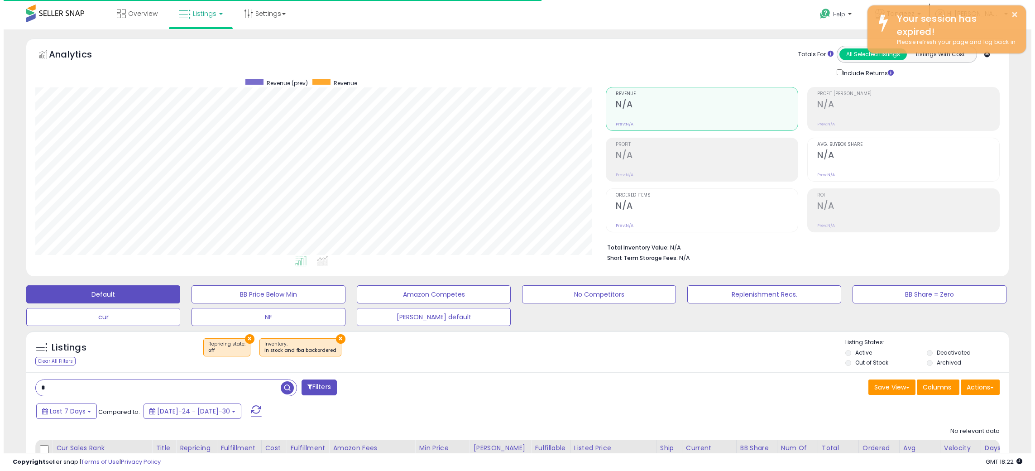
scroll to position [186, 570]
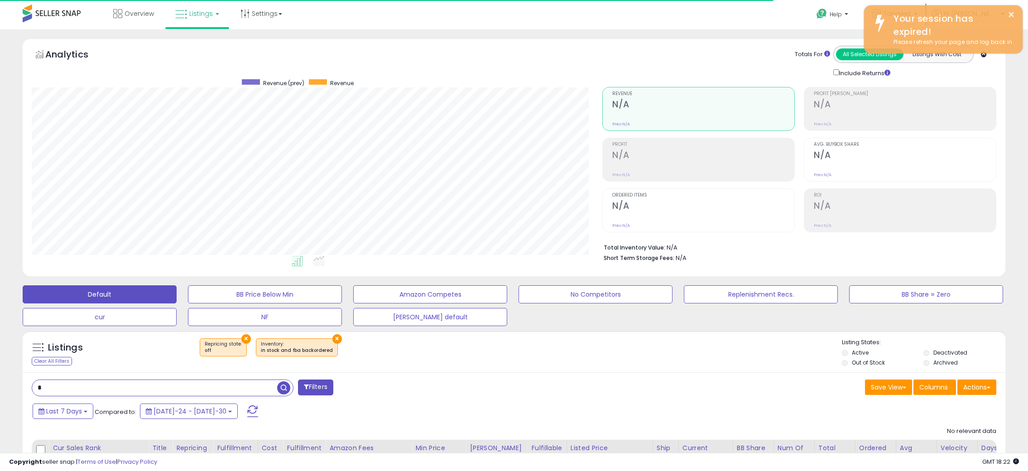
click at [247, 410] on span at bounding box center [252, 411] width 11 height 12
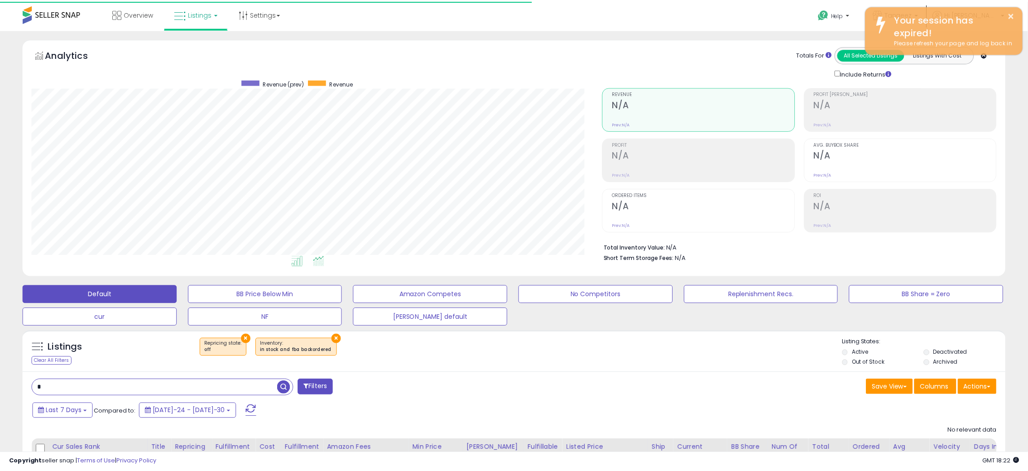
scroll to position [452481, 452097]
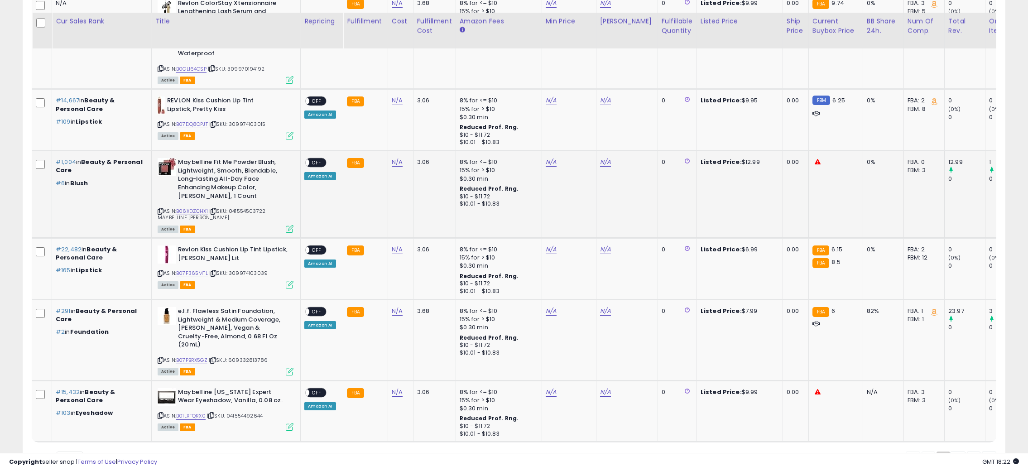
scroll to position [1944, 0]
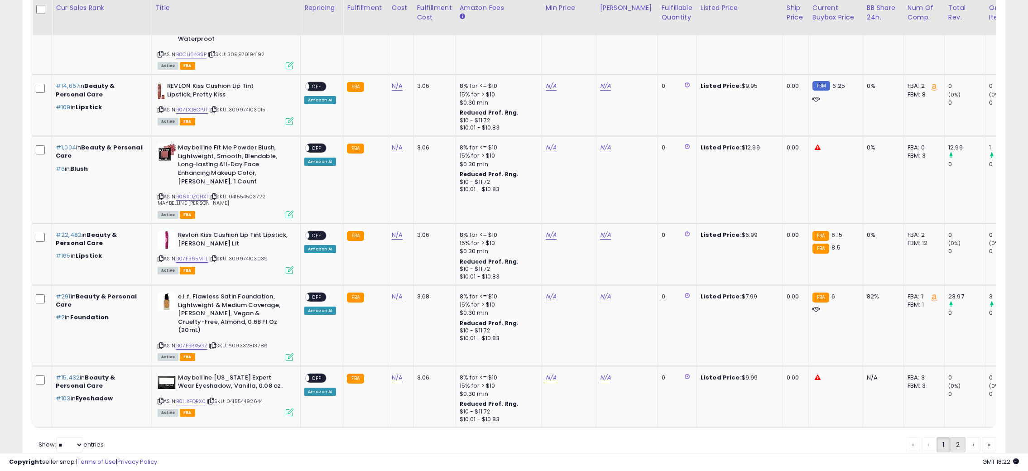
click at [981, 437] on link "2" at bounding box center [988, 444] width 14 height 15
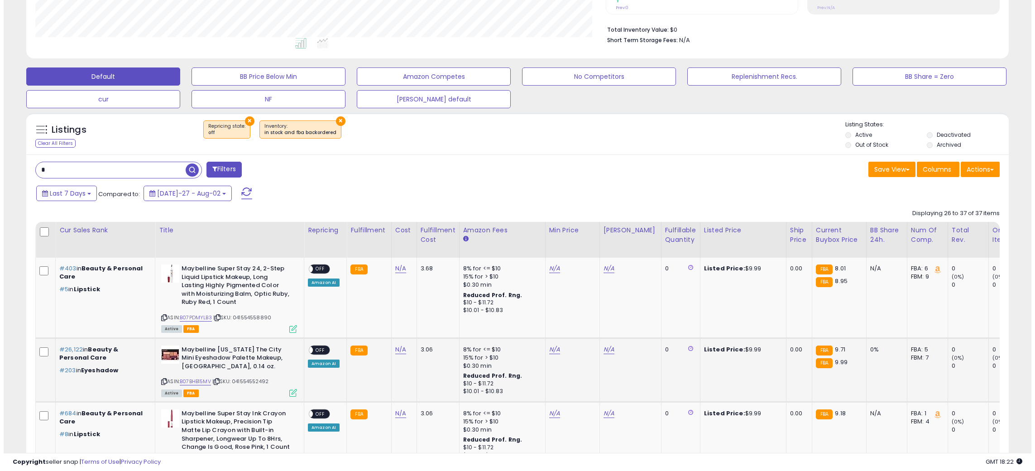
scroll to position [352, 0]
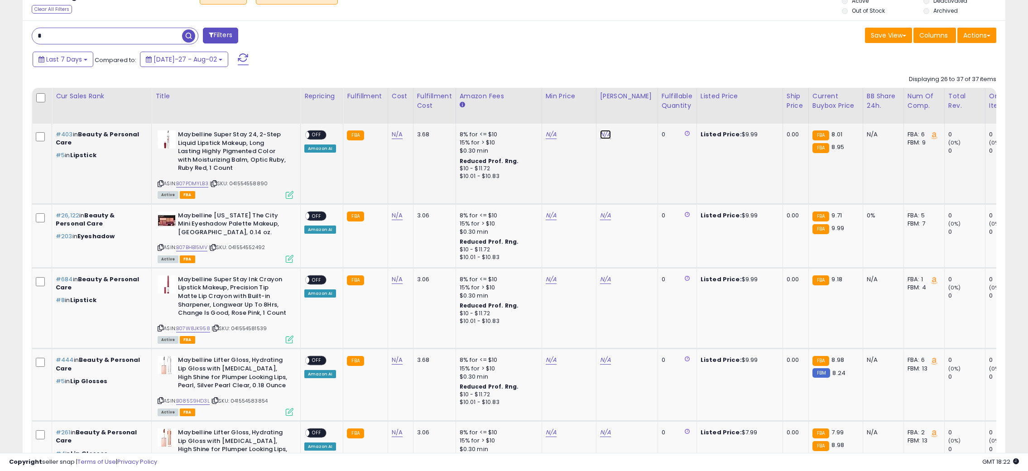
click at [601, 131] on link "N/A" at bounding box center [605, 134] width 11 height 9
type input "*"
click at [630, 111] on icon "submit" at bounding box center [627, 111] width 5 height 5
click at [550, 136] on link "N/A" at bounding box center [550, 134] width 11 height 9
type input "*"
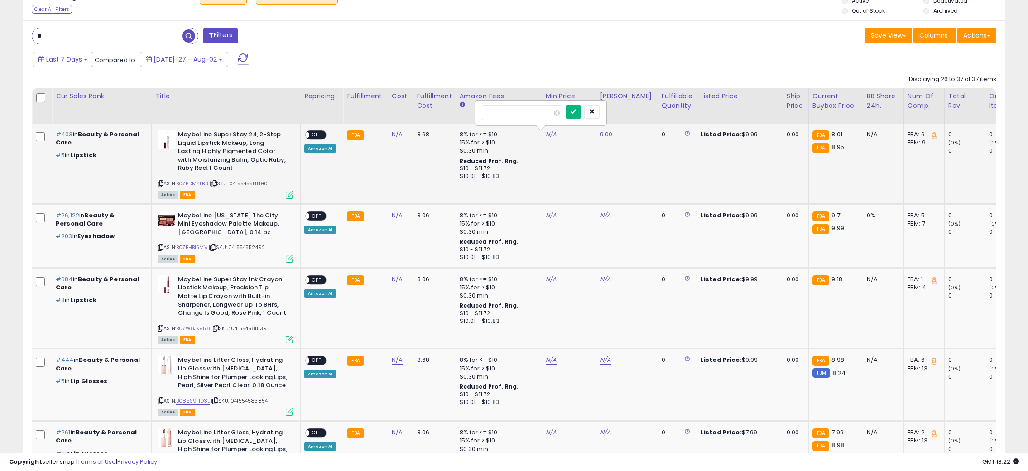
click at [576, 113] on icon "submit" at bounding box center [572, 111] width 5 height 5
click at [320, 134] on span "OFF" at bounding box center [316, 135] width 14 height 8
click at [287, 196] on icon at bounding box center [290, 195] width 8 height 8
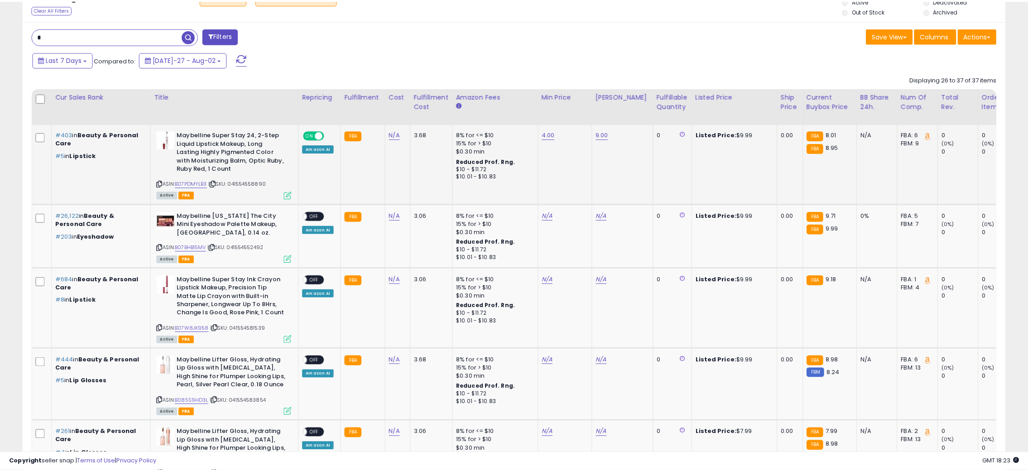
scroll to position [186, 575]
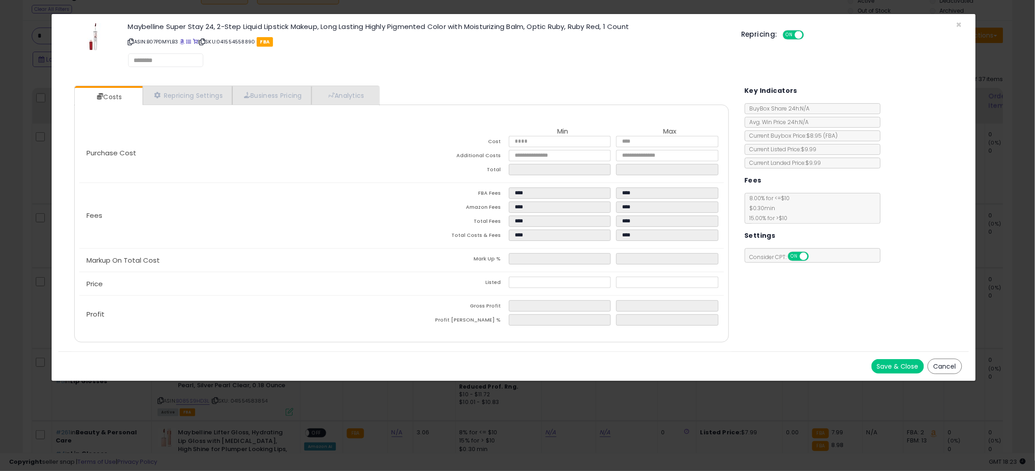
click at [224, 111] on div "Purchase Cost Min Max Cost Additional Costs Total Fees" at bounding box center [401, 221] width 644 height 223
click at [206, 99] on link "Repricing Settings" at bounding box center [188, 95] width 90 height 19
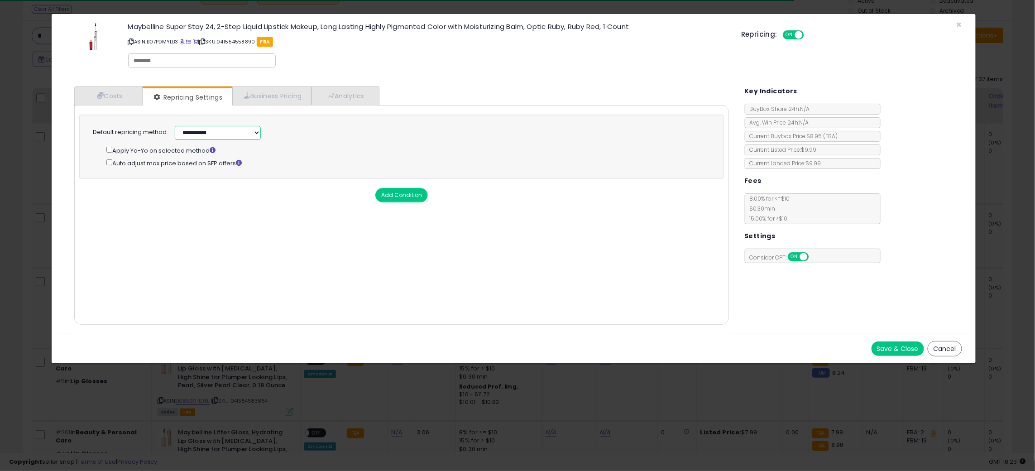
click at [209, 133] on select "**********" at bounding box center [218, 133] width 86 height 14
select select "******"
click at [175, 126] on select "**********" at bounding box center [218, 133] width 86 height 14
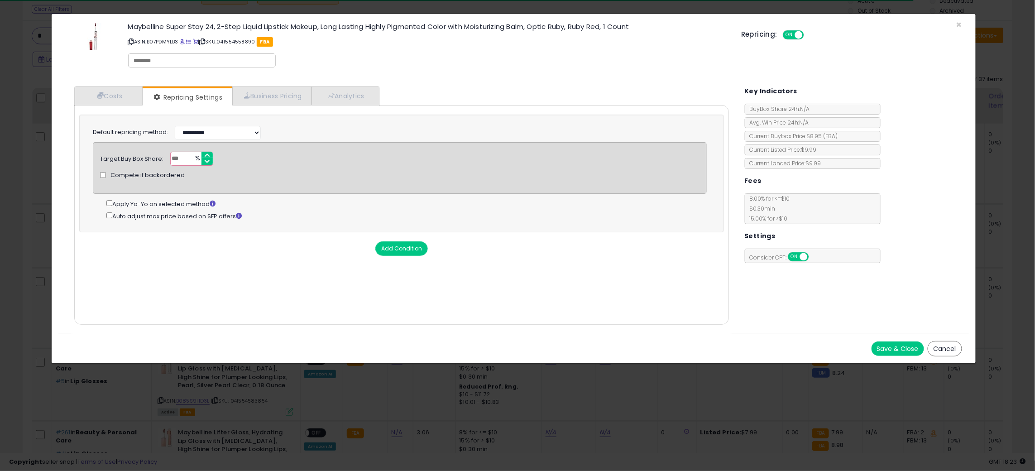
drag, startPoint x: 885, startPoint y: 346, endPoint x: 878, endPoint y: 342, distance: 8.2
click at [885, 346] on button "Save & Close" at bounding box center [897, 348] width 53 height 14
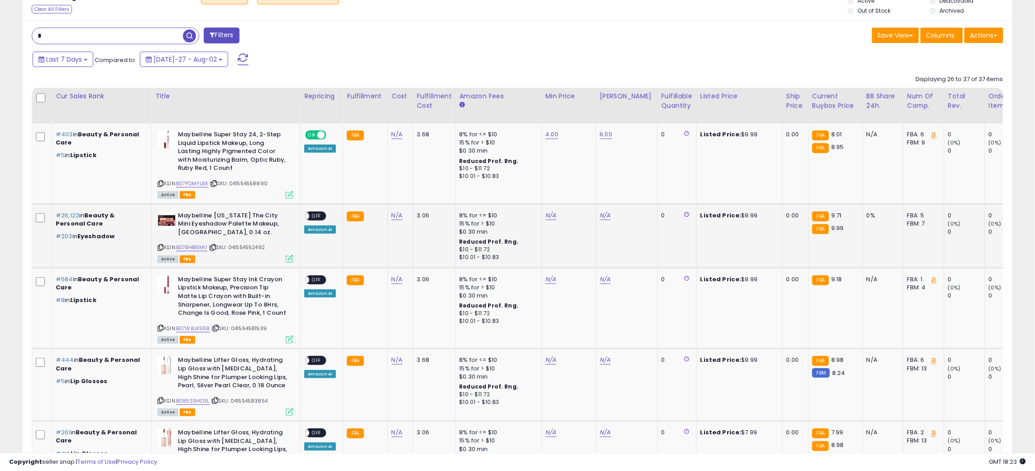
scroll to position [452481, 452097]
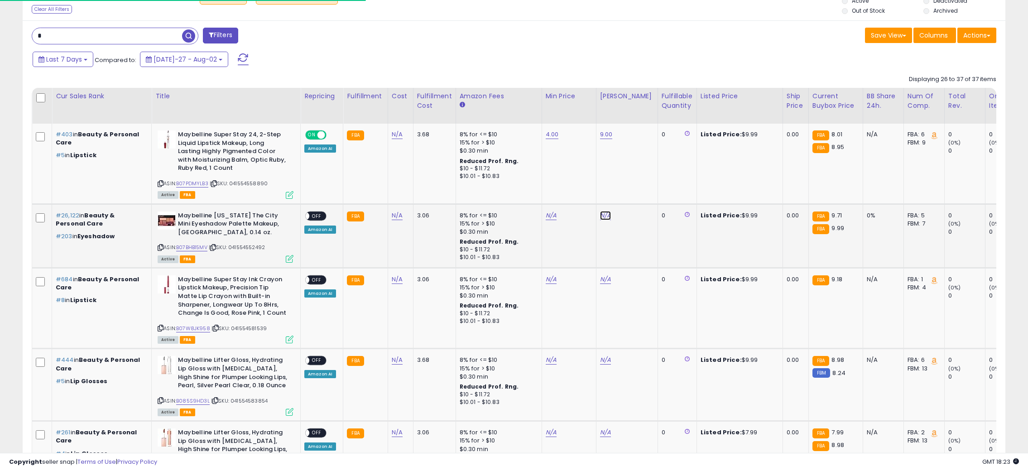
click at [603, 215] on link "N/A" at bounding box center [605, 215] width 11 height 9
type input "**"
drag, startPoint x: 645, startPoint y: 196, endPoint x: 631, endPoint y: 199, distance: 13.5
click at [635, 196] on button "submit" at bounding box center [627, 193] width 15 height 14
click at [547, 216] on link "N/A" at bounding box center [550, 215] width 11 height 9
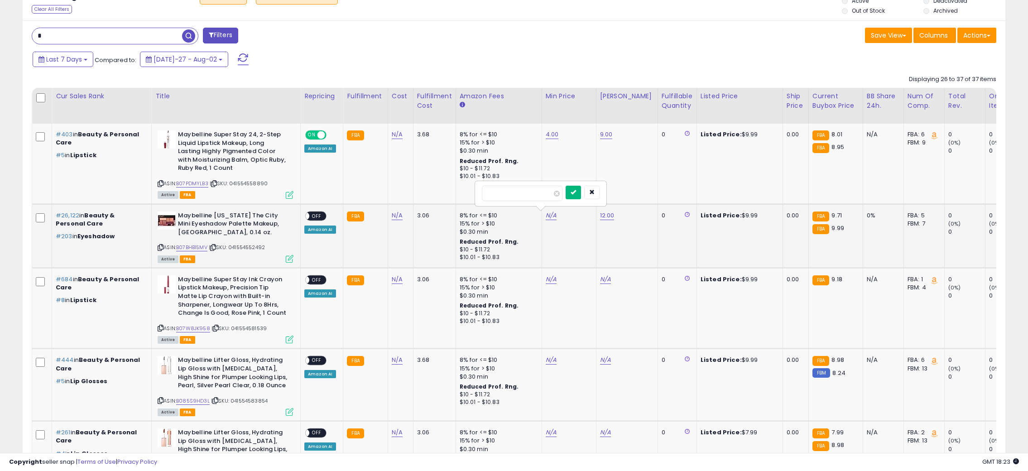
type input "*"
click at [576, 194] on icon "submit" at bounding box center [572, 191] width 5 height 5
click at [318, 217] on span "OFF" at bounding box center [316, 216] width 14 height 8
click at [604, 279] on link "N/A" at bounding box center [605, 279] width 11 height 9
type input "**"
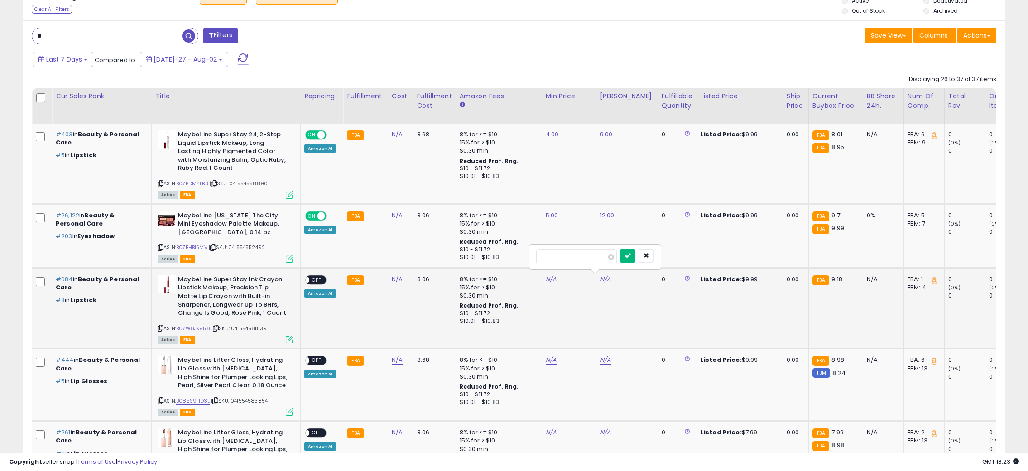
click at [630, 257] on icon "submit" at bounding box center [627, 255] width 5 height 5
click at [545, 279] on link "N/A" at bounding box center [550, 279] width 11 height 9
type input "*"
click at [576, 256] on icon "submit" at bounding box center [572, 255] width 5 height 5
click at [320, 277] on span "OFF" at bounding box center [316, 280] width 14 height 8
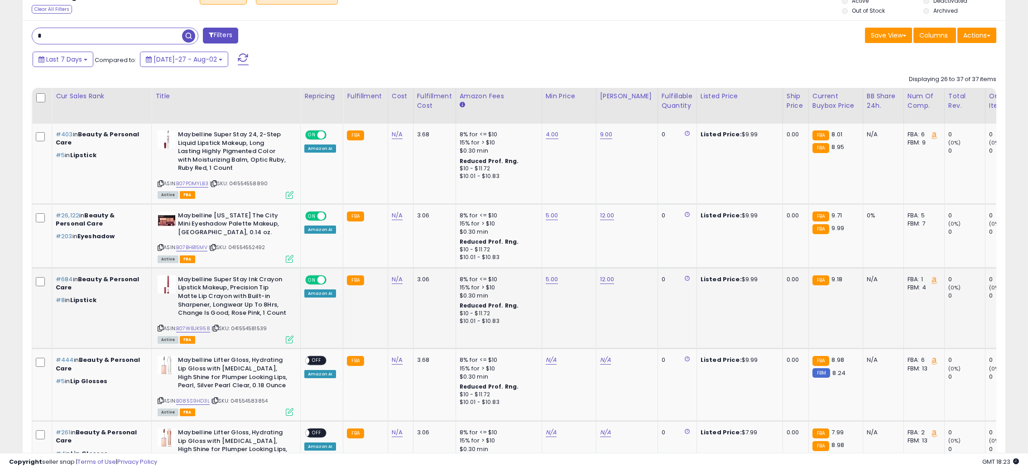
click at [287, 339] on icon at bounding box center [290, 339] width 8 height 8
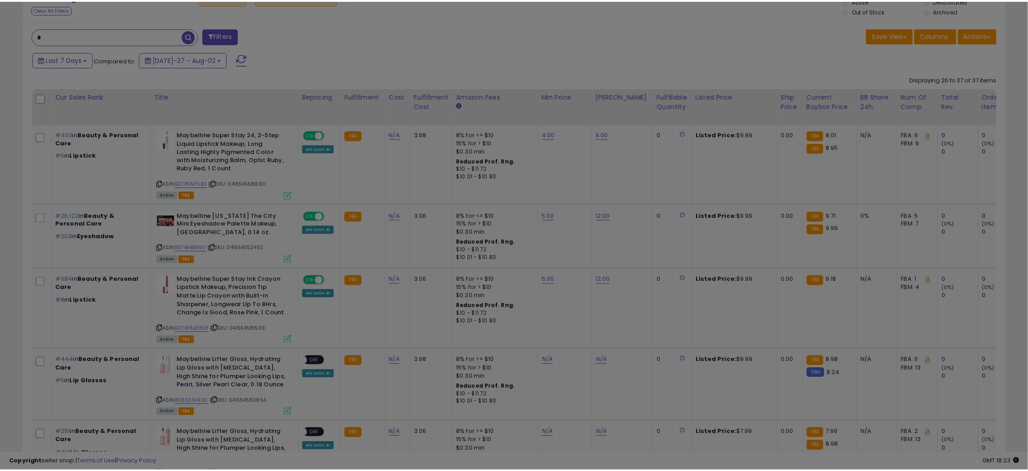
scroll to position [186, 575]
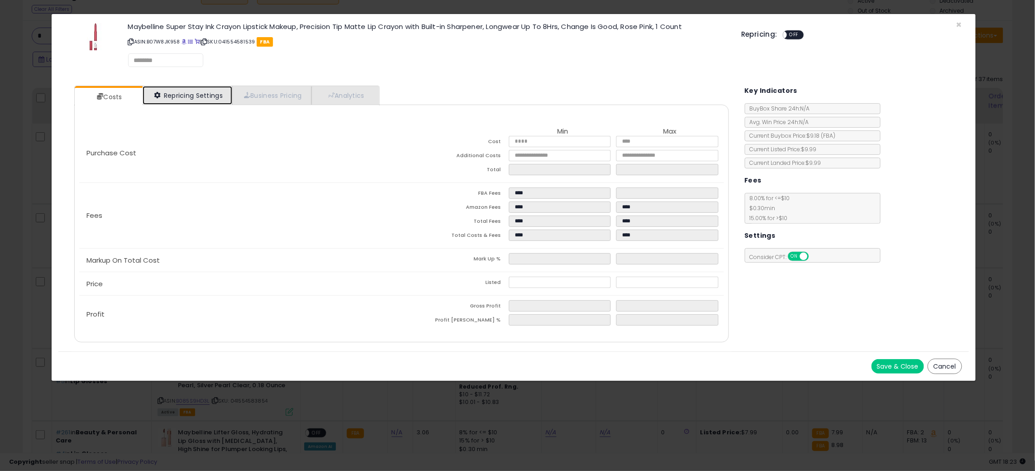
click at [207, 95] on link "Repricing Settings" at bounding box center [188, 95] width 90 height 19
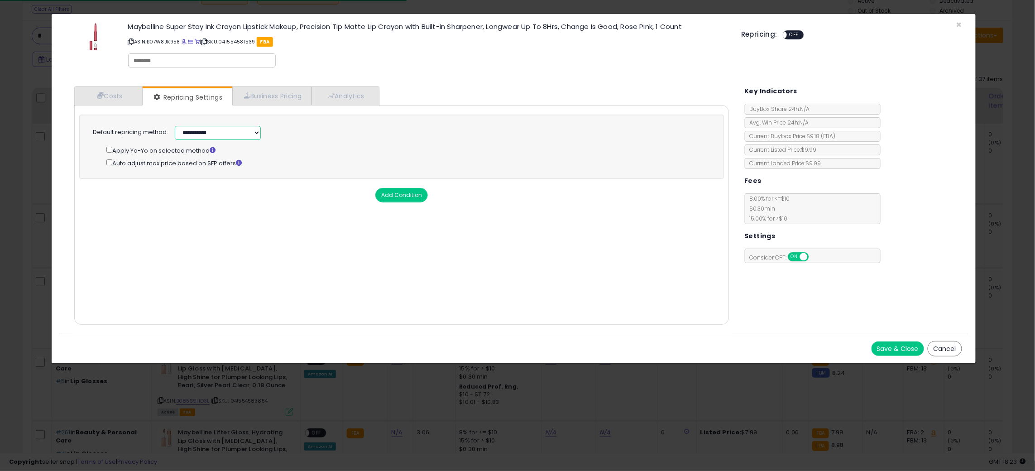
click at [211, 131] on select "**********" at bounding box center [218, 133] width 86 height 14
select select "******"
click at [175, 126] on select "**********" at bounding box center [218, 133] width 86 height 14
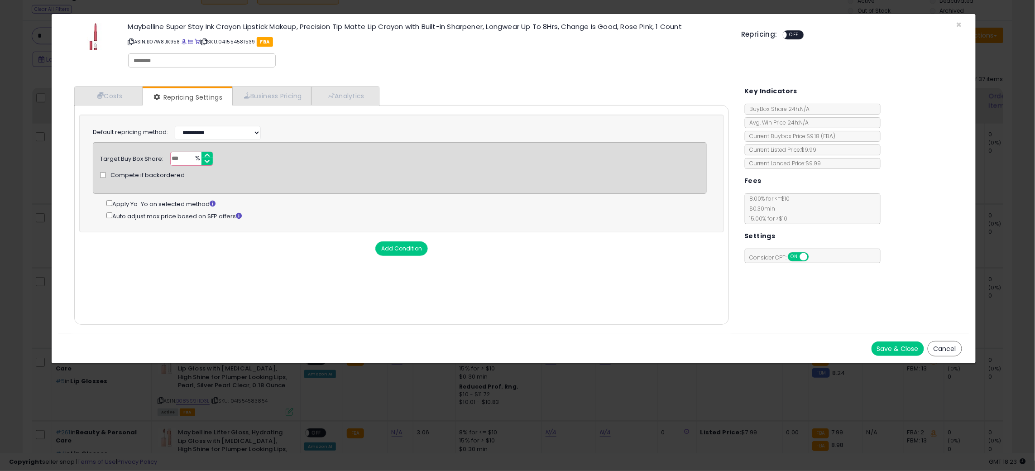
click at [901, 345] on button "Save & Close" at bounding box center [897, 348] width 53 height 14
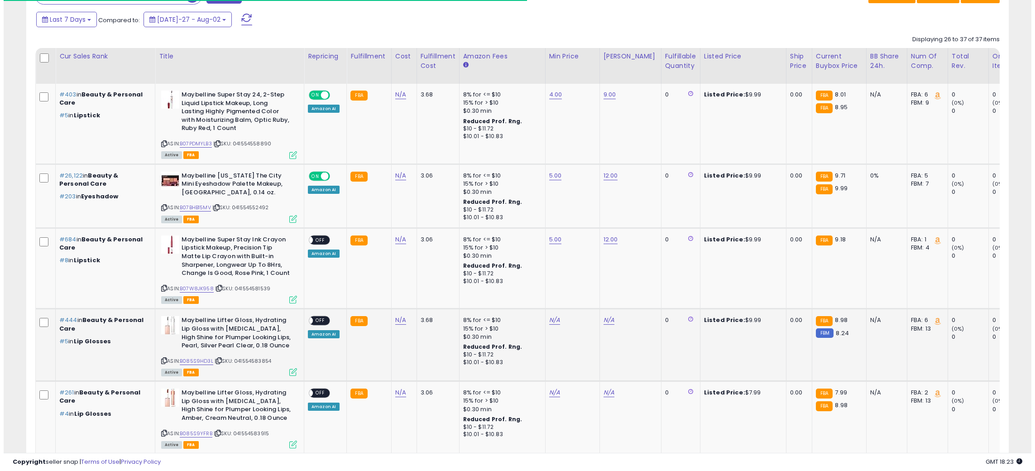
scroll to position [453, 0]
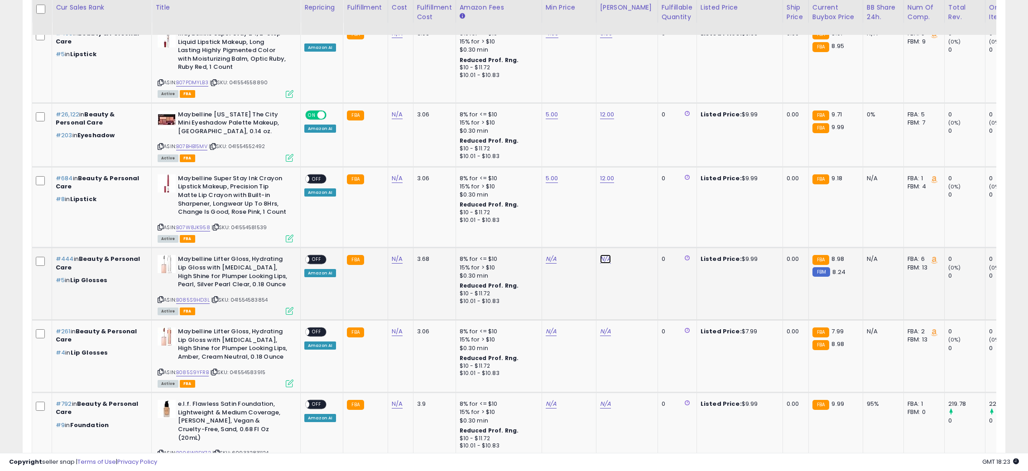
click at [602, 260] on link "N/A" at bounding box center [605, 258] width 11 height 9
type input "**"
drag, startPoint x: 640, startPoint y: 238, endPoint x: 620, endPoint y: 245, distance: 20.9
click at [635, 239] on button "submit" at bounding box center [627, 236] width 15 height 14
click at [550, 262] on link "N/A" at bounding box center [550, 258] width 11 height 9
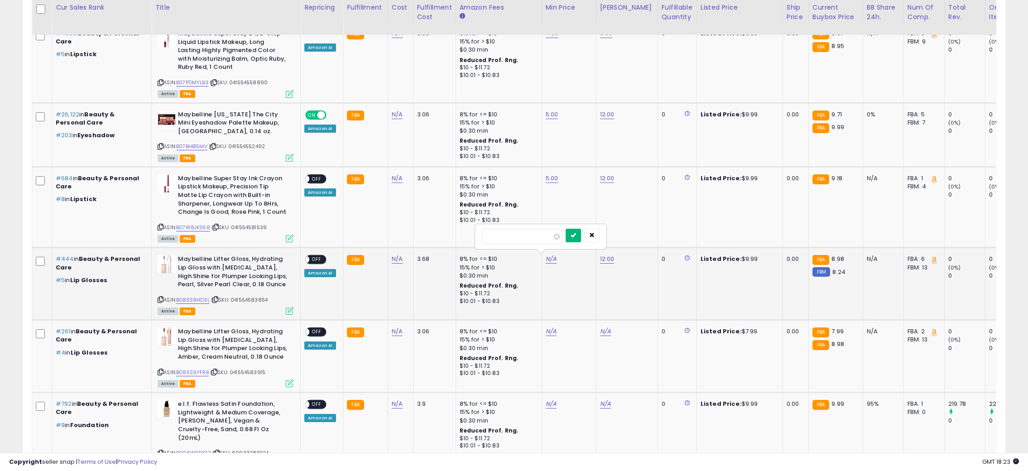
type input "*"
click at [576, 238] on icon "submit" at bounding box center [572, 234] width 5 height 5
click at [319, 259] on span "OFF" at bounding box center [316, 260] width 14 height 8
click at [290, 311] on icon at bounding box center [290, 311] width 8 height 8
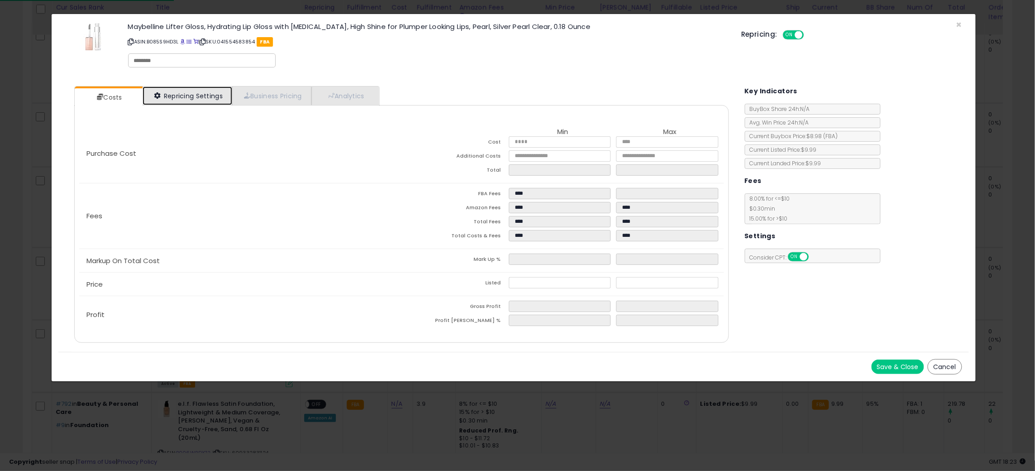
click at [196, 102] on link "Repricing Settings" at bounding box center [188, 95] width 90 height 19
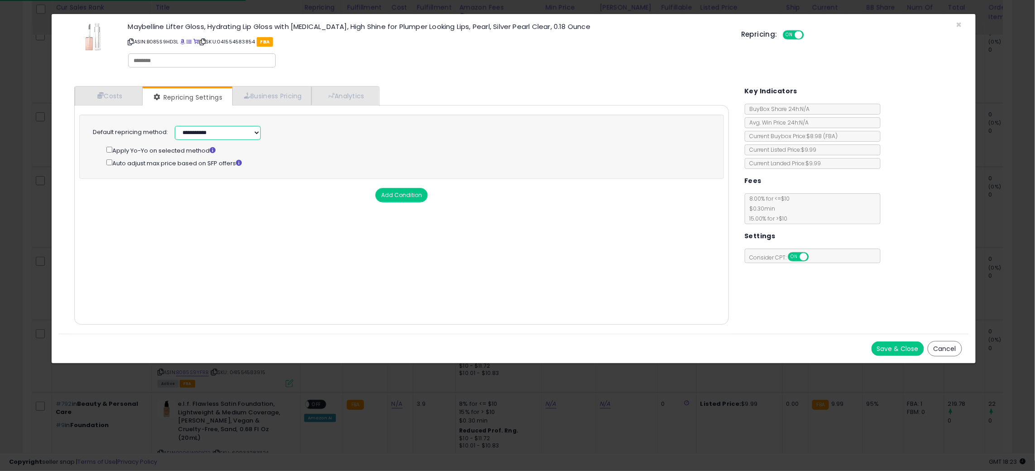
click at [215, 132] on select "**********" at bounding box center [218, 133] width 86 height 14
select select "******"
click at [175, 126] on select "**********" at bounding box center [218, 133] width 86 height 14
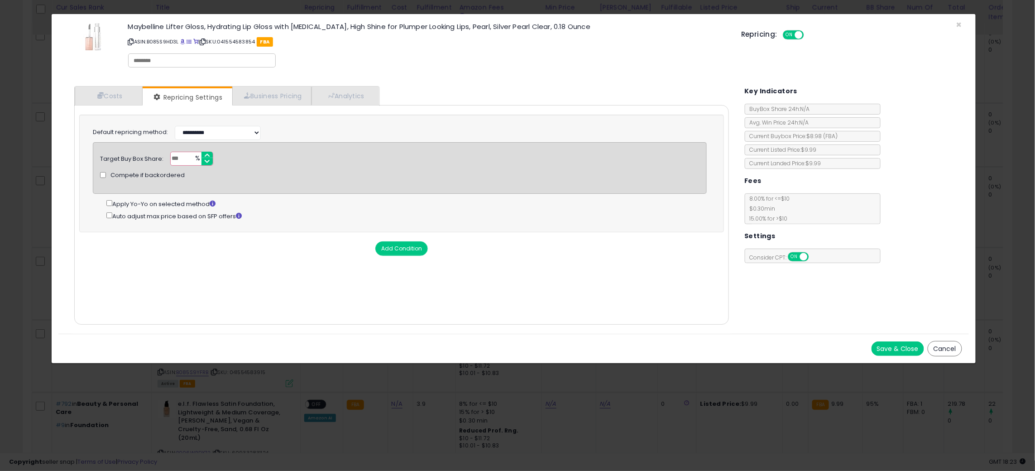
click at [913, 342] on button "Save & Close" at bounding box center [897, 348] width 53 height 14
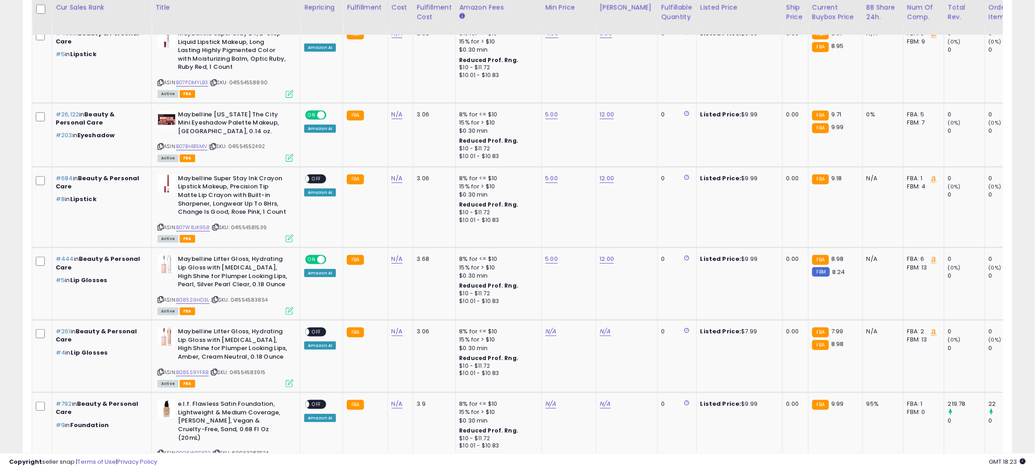
scroll to position [452481, 452097]
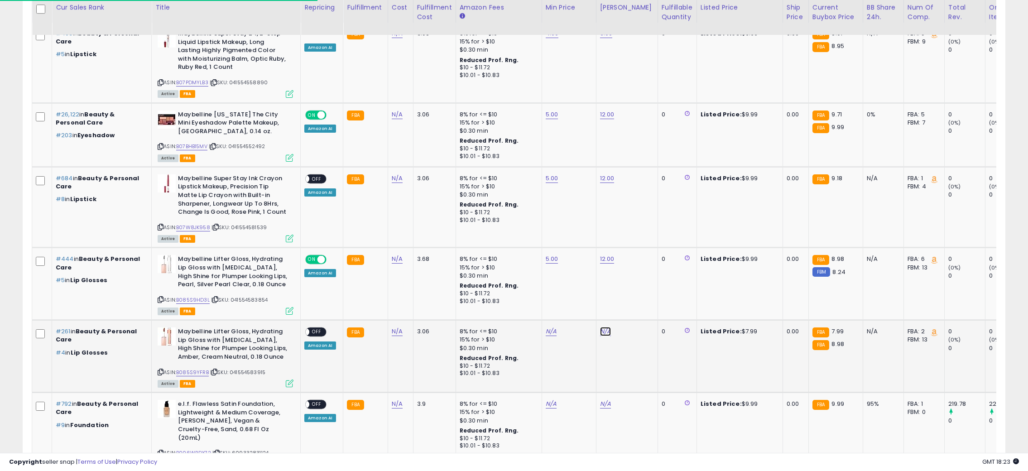
click at [600, 330] on link "N/A" at bounding box center [605, 331] width 11 height 9
type input "**"
click at [630, 306] on icon "submit" at bounding box center [627, 306] width 5 height 5
click at [545, 328] on link "N/A" at bounding box center [550, 331] width 11 height 9
type input "*"
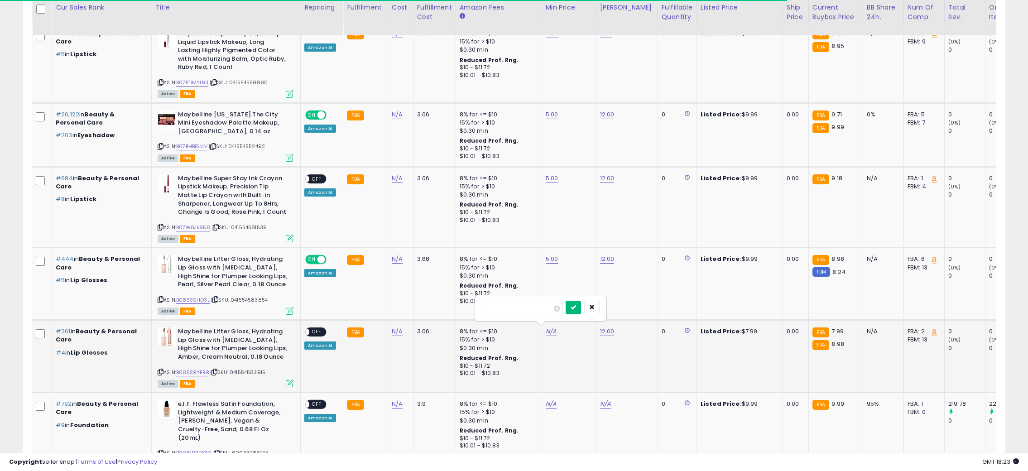
click at [576, 306] on icon "submit" at bounding box center [572, 306] width 5 height 5
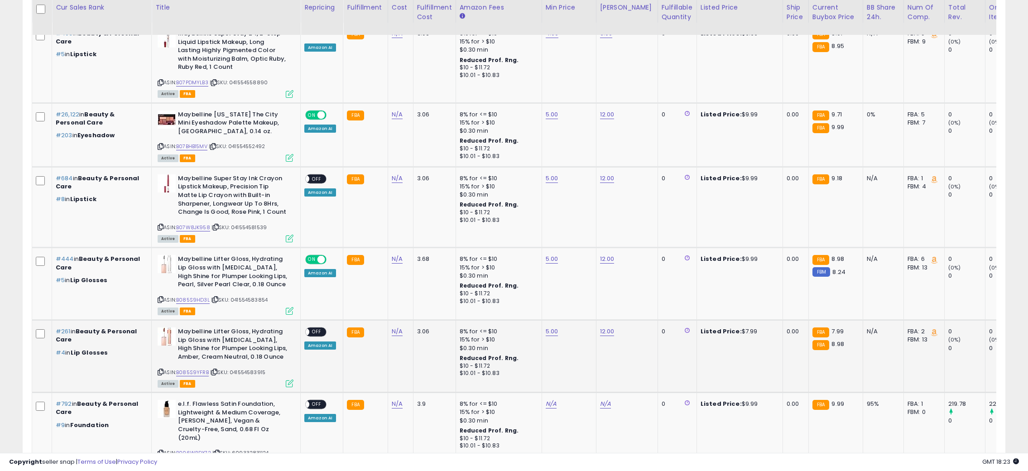
click at [315, 331] on span "OFF" at bounding box center [316, 332] width 14 height 8
click at [287, 383] on icon at bounding box center [290, 383] width 8 height 8
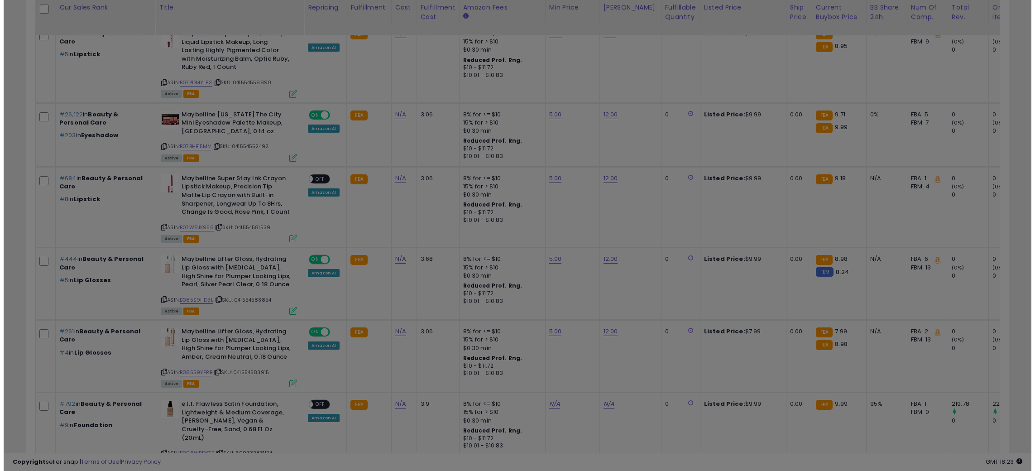
scroll to position [186, 575]
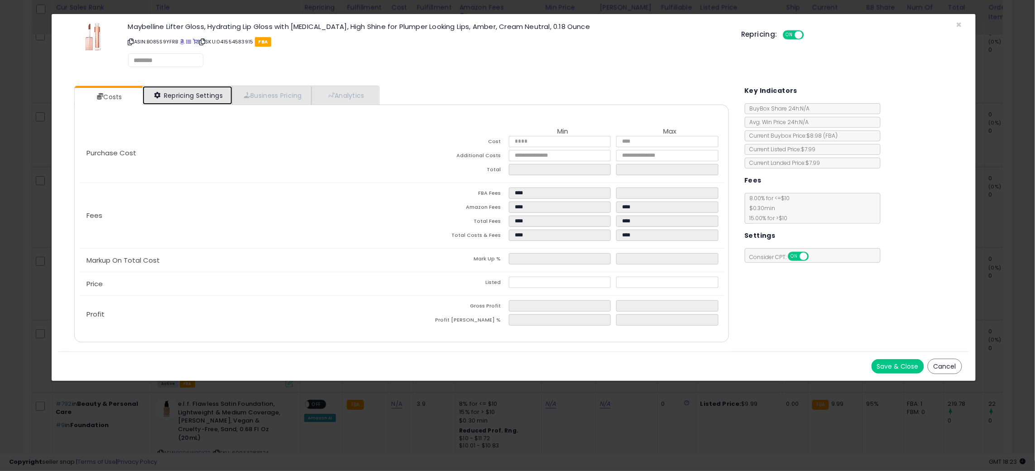
click at [219, 88] on link "Repricing Settings" at bounding box center [188, 95] width 90 height 19
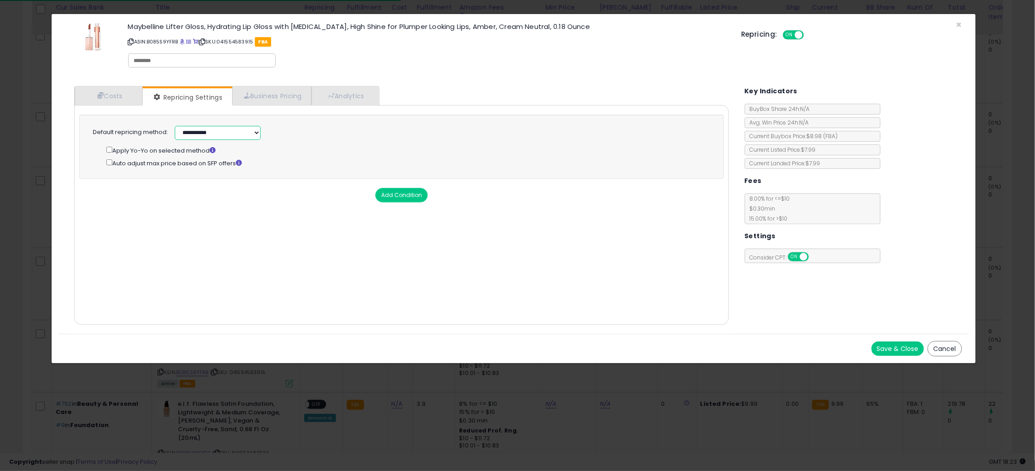
click at [201, 134] on select "**********" at bounding box center [218, 133] width 86 height 14
select select "******"
click at [175, 126] on select "**********" at bounding box center [218, 133] width 86 height 14
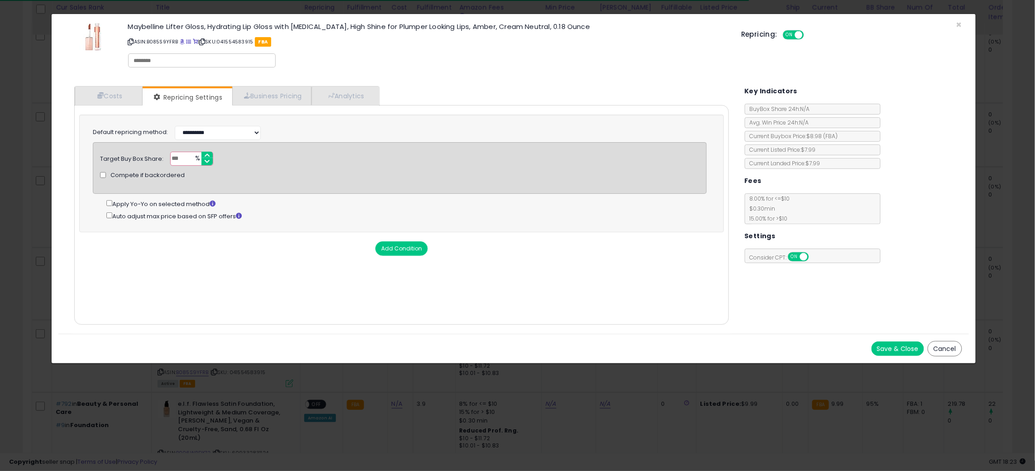
click at [904, 341] on button "Save & Close" at bounding box center [897, 348] width 53 height 14
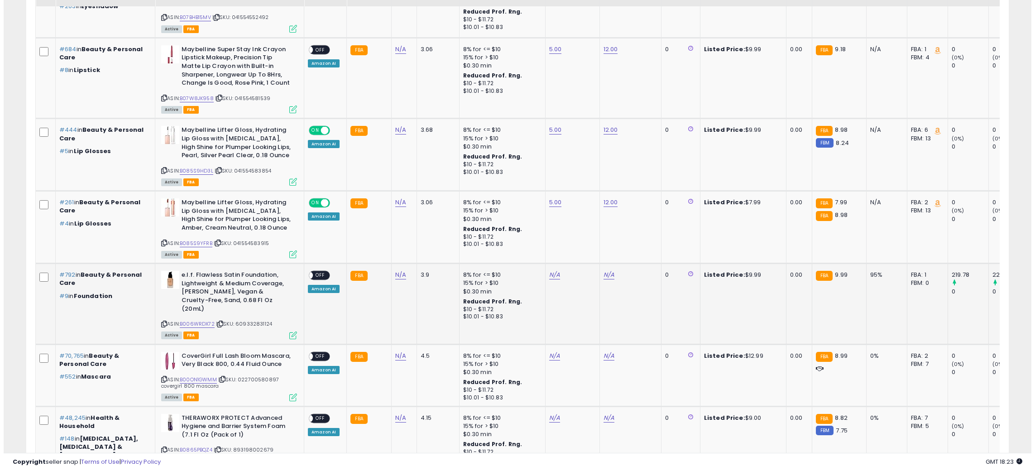
scroll to position [603, 0]
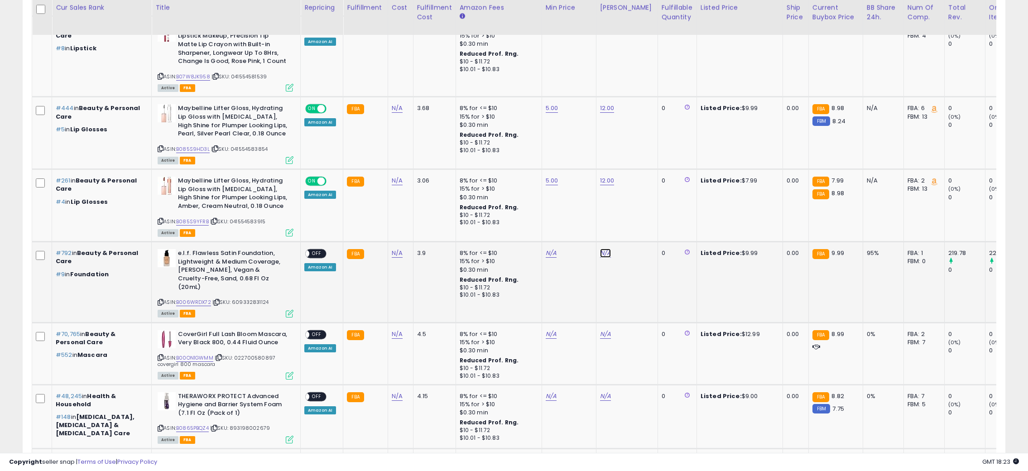
click at [600, 250] on link "N/A" at bounding box center [605, 253] width 11 height 9
type input "**"
click at [630, 230] on icon "submit" at bounding box center [627, 228] width 5 height 5
click at [549, 251] on link "N/A" at bounding box center [550, 253] width 11 height 9
type input "*"
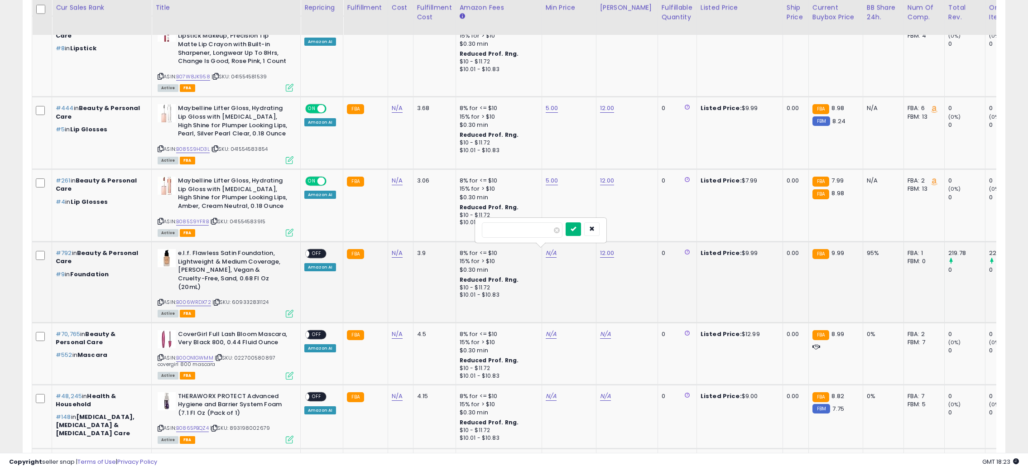
drag, startPoint x: 584, startPoint y: 232, endPoint x: 560, endPoint y: 239, distance: 24.9
click at [581, 232] on button "submit" at bounding box center [572, 229] width 15 height 14
click at [317, 252] on span "OFF" at bounding box center [316, 254] width 14 height 8
click at [292, 311] on icon at bounding box center [290, 314] width 8 height 8
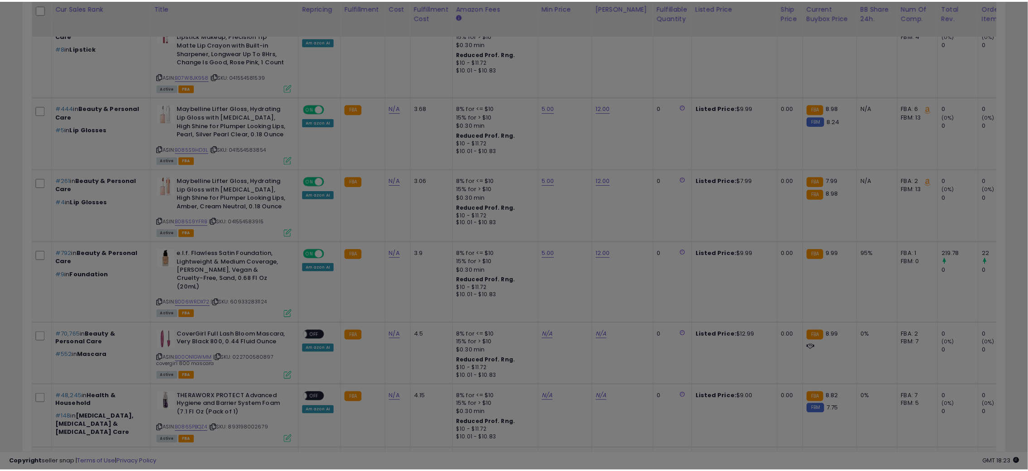
scroll to position [186, 575]
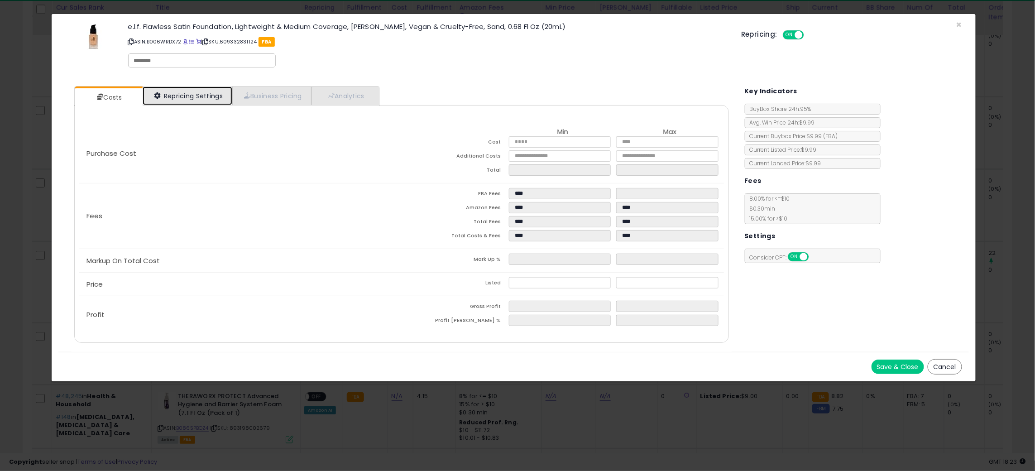
click at [210, 101] on link "Repricing Settings" at bounding box center [188, 95] width 90 height 19
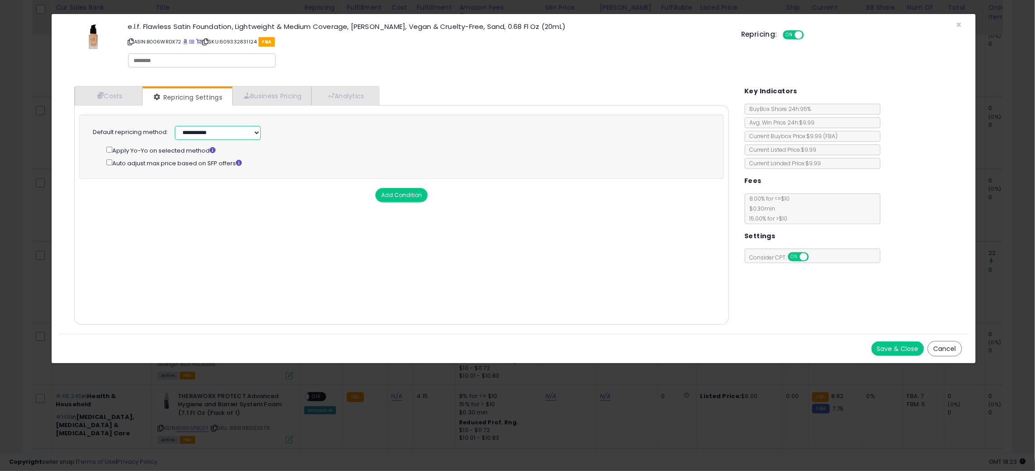
click at [213, 136] on select "**********" at bounding box center [218, 133] width 86 height 14
select select "******"
click at [175, 126] on select "**********" at bounding box center [218, 133] width 86 height 14
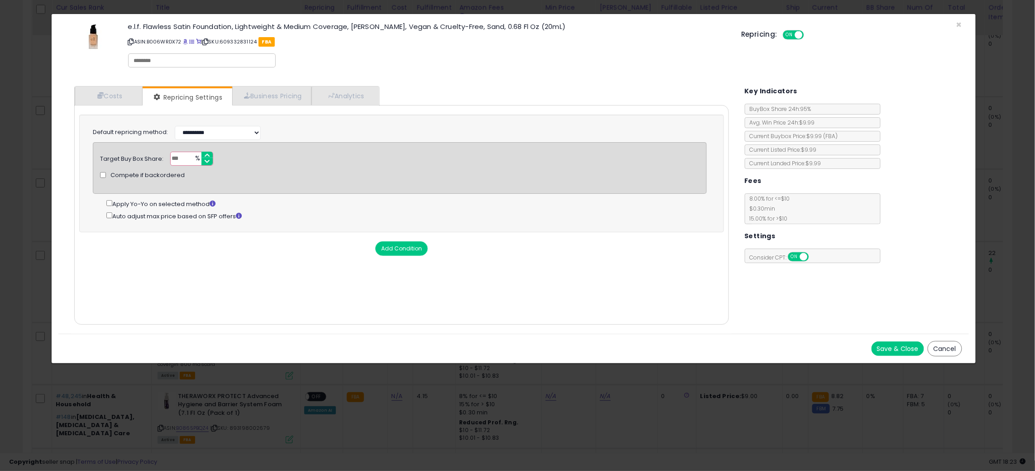
click at [910, 348] on button "Save & Close" at bounding box center [897, 348] width 53 height 14
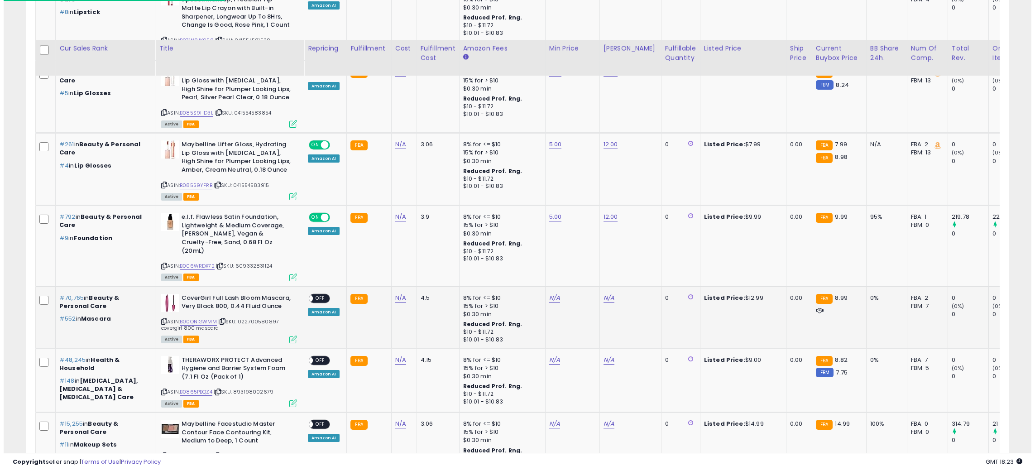
scroll to position [704, 0]
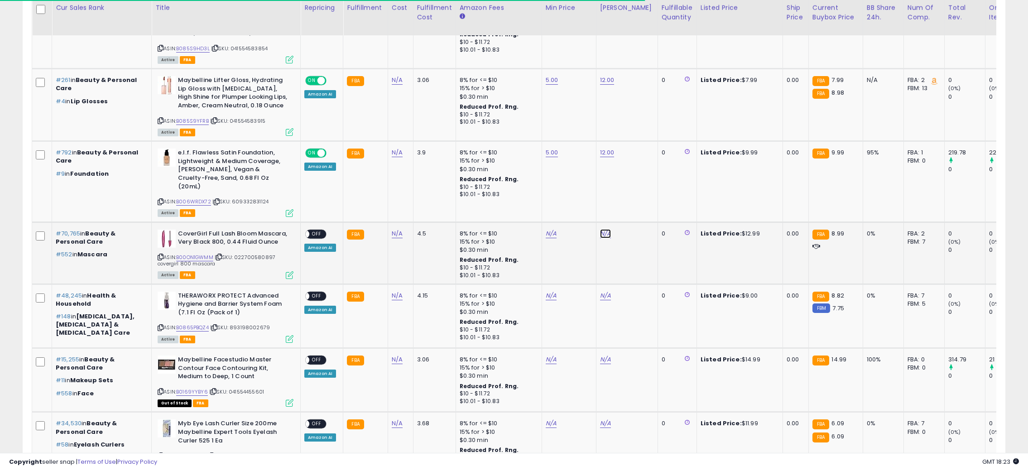
click at [601, 234] on link "N/A" at bounding box center [605, 233] width 11 height 9
type input "**"
click at [630, 208] on icon "submit" at bounding box center [627, 208] width 5 height 5
click at [549, 233] on link "N/A" at bounding box center [550, 233] width 11 height 9
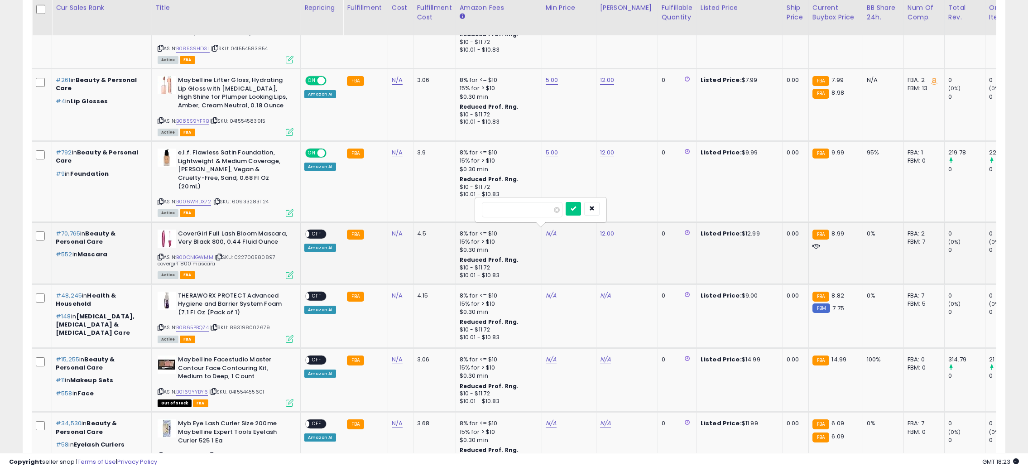
type input "*"
click at [579, 212] on button "submit" at bounding box center [572, 209] width 15 height 14
click at [317, 226] on td "ON OFF Amazon AI" at bounding box center [322, 253] width 43 height 62
click at [317, 232] on span "OFF" at bounding box center [316, 234] width 14 height 8
click at [290, 271] on icon at bounding box center [290, 275] width 8 height 8
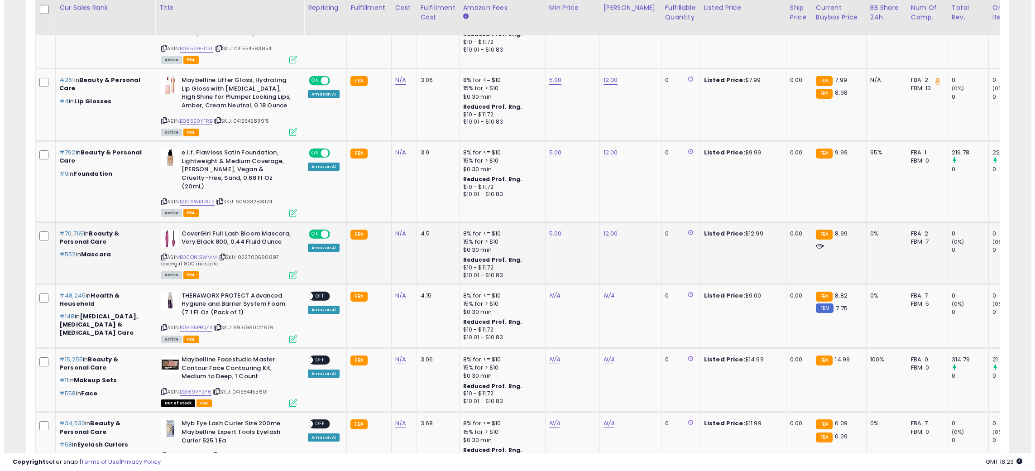
scroll to position [186, 575]
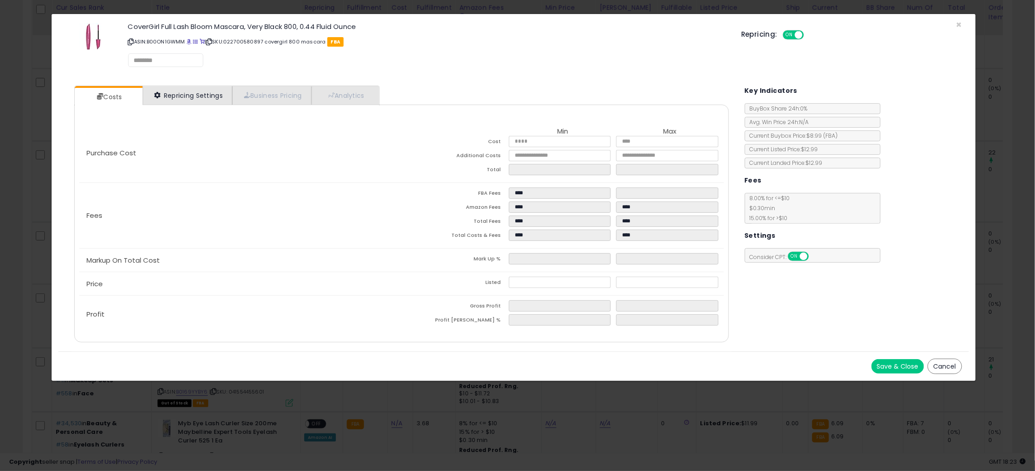
drag, startPoint x: 191, startPoint y: 80, endPoint x: 193, endPoint y: 98, distance: 18.2
click at [191, 86] on div "Costs Repricing Settings Business Pricing Analytics Min" at bounding box center [401, 215] width 672 height 273
click at [209, 96] on link "Repricing Settings" at bounding box center [188, 95] width 90 height 19
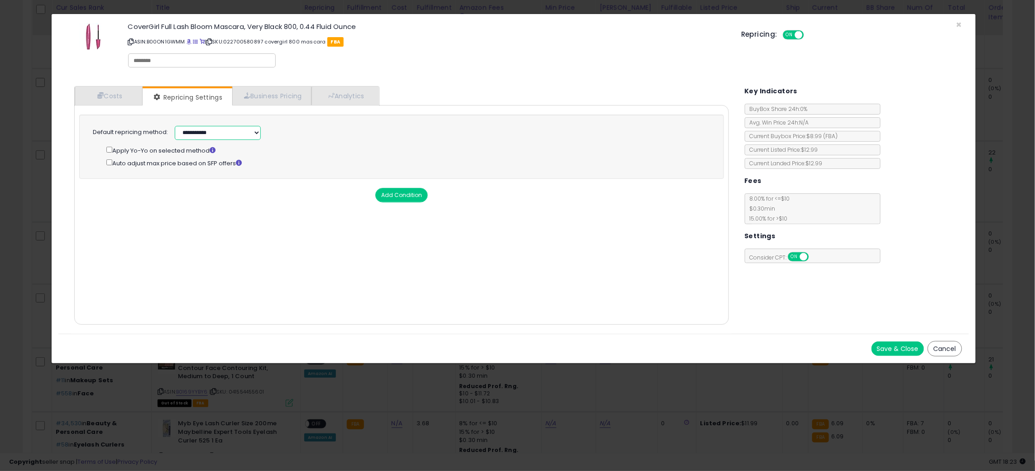
click at [216, 131] on select "**********" at bounding box center [218, 133] width 86 height 14
select select "******"
click at [175, 126] on select "**********" at bounding box center [218, 133] width 86 height 14
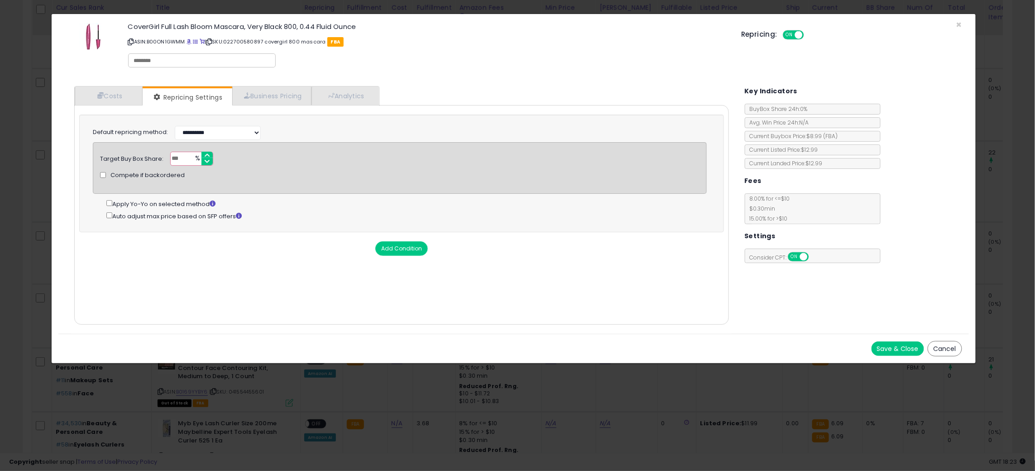
click at [882, 347] on button "Save & Close" at bounding box center [897, 348] width 53 height 14
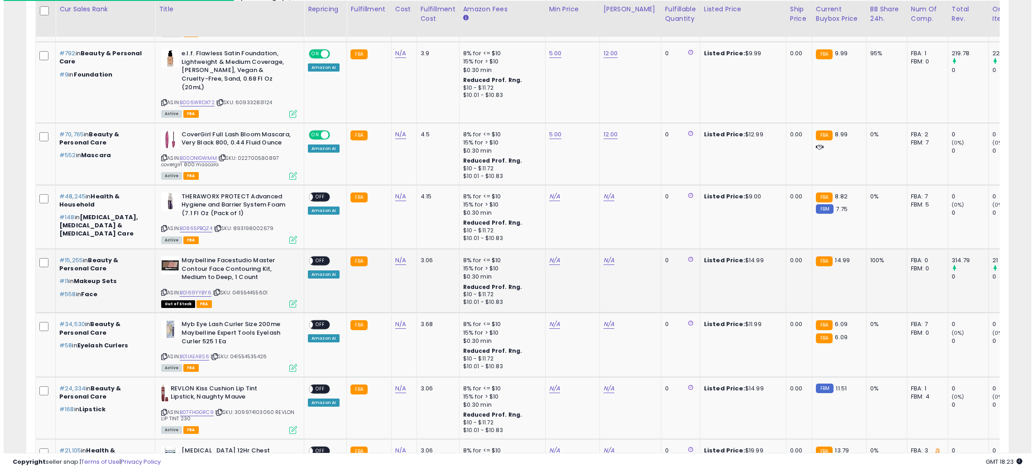
scroll to position [804, 0]
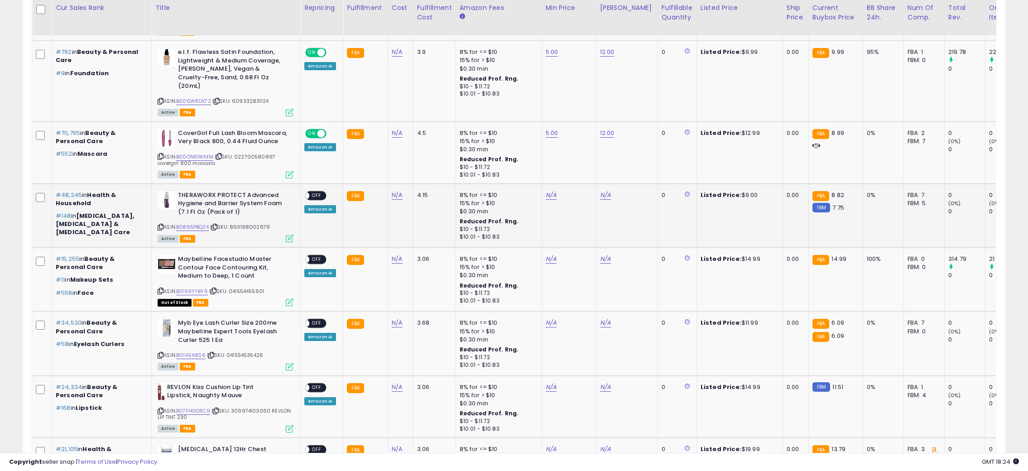
click at [608, 192] on div "N/A" at bounding box center [625, 195] width 51 height 8
click at [606, 193] on link "N/A" at bounding box center [605, 195] width 11 height 9
type input "**"
drag, startPoint x: 644, startPoint y: 170, endPoint x: 568, endPoint y: 181, distance: 76.4
click at [630, 171] on icon "submit" at bounding box center [627, 169] width 5 height 5
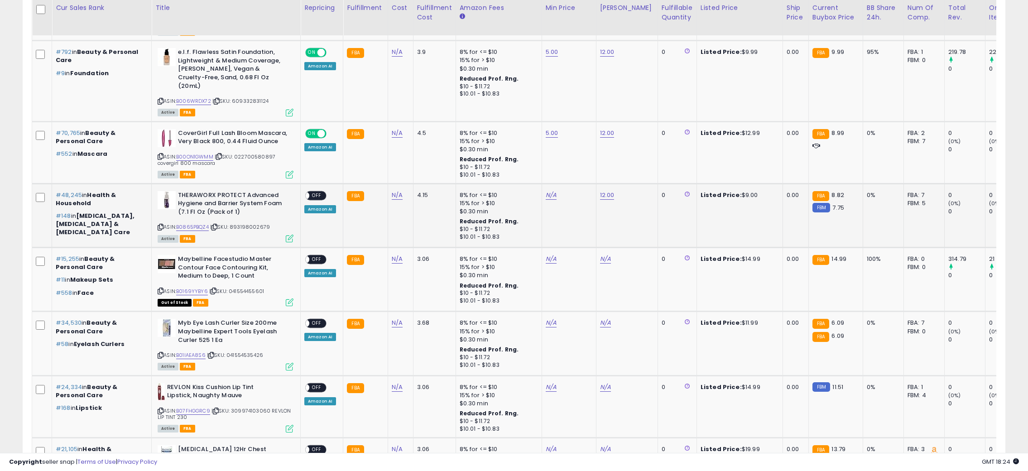
click at [550, 188] on td "N/A" at bounding box center [568, 215] width 54 height 64
click at [550, 192] on link "N/A" at bounding box center [550, 195] width 11 height 9
type input "*"
click at [599, 167] on button "button" at bounding box center [591, 170] width 15 height 14
click at [545, 191] on link "N/A" at bounding box center [550, 195] width 11 height 9
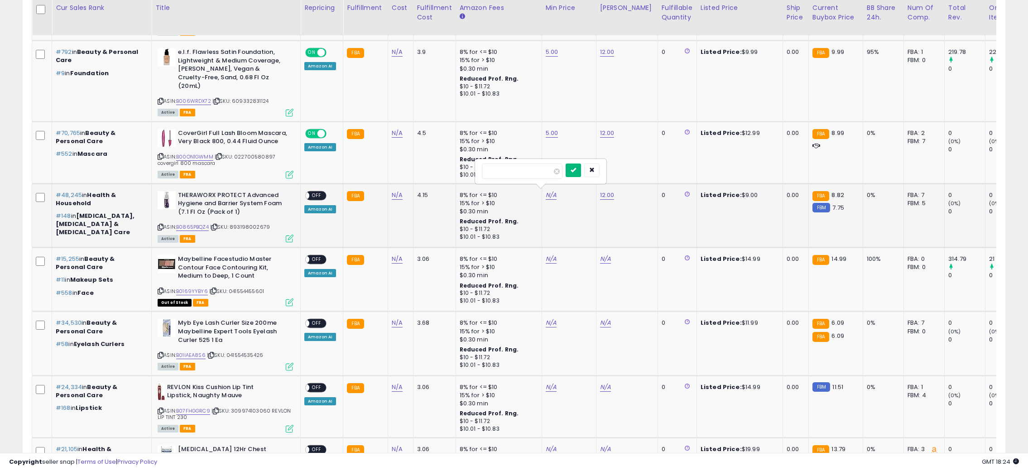
type input "*"
click at [581, 175] on button "submit" at bounding box center [572, 170] width 15 height 14
click at [312, 191] on div "ON OFF" at bounding box center [301, 195] width 21 height 8
click at [322, 192] on span "OFF" at bounding box center [316, 195] width 14 height 8
click at [287, 239] on icon at bounding box center [290, 238] width 8 height 8
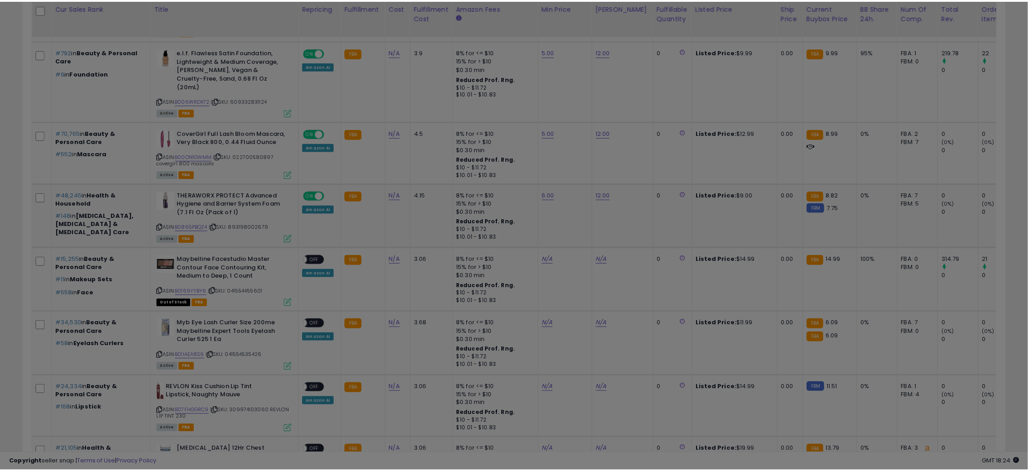
scroll to position [186, 575]
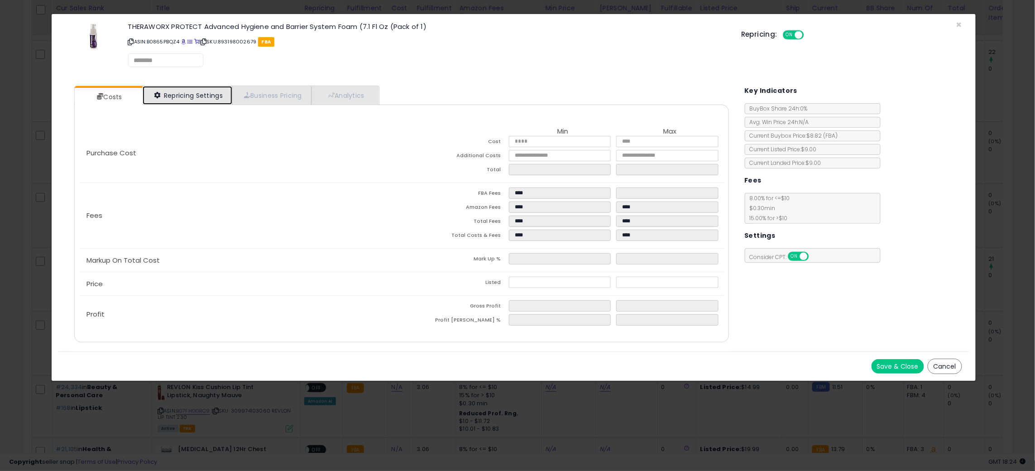
click at [199, 94] on link "Repricing Settings" at bounding box center [188, 95] width 90 height 19
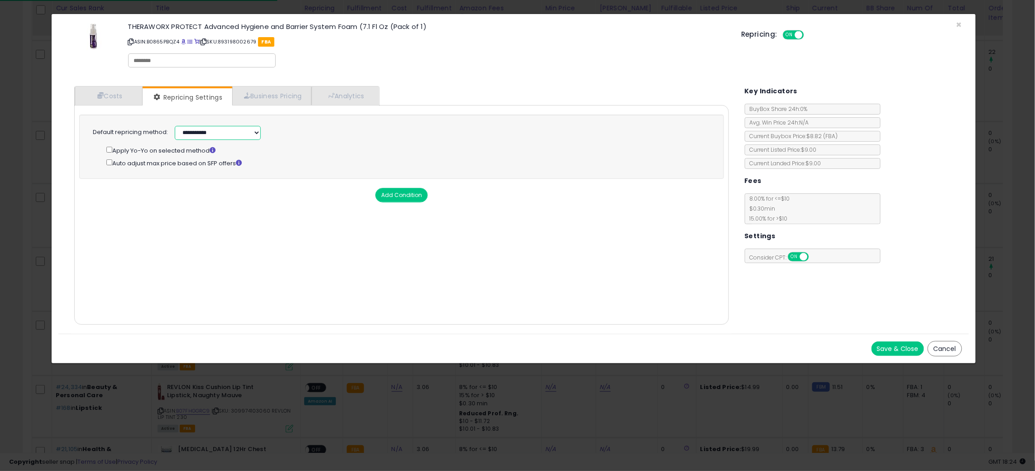
click at [215, 136] on select "**********" at bounding box center [218, 133] width 86 height 14
select select "******"
click at [175, 126] on select "**********" at bounding box center [218, 133] width 86 height 14
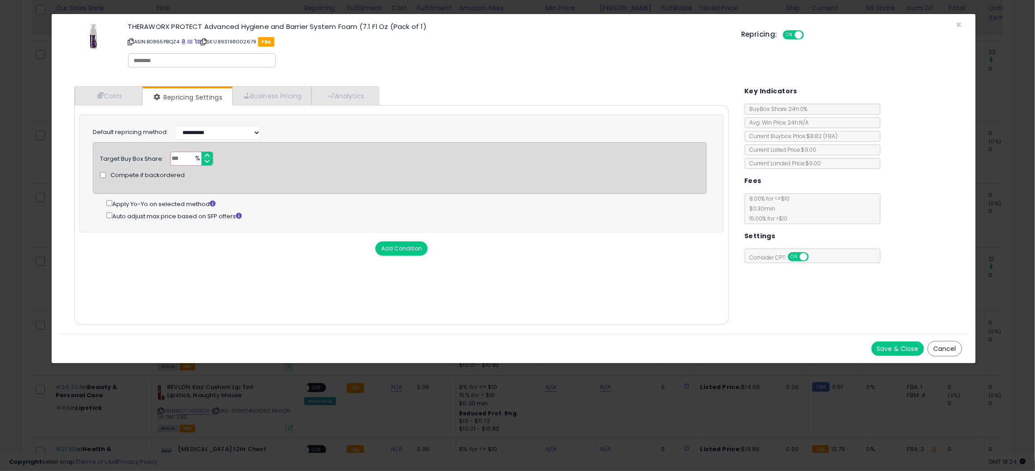
click at [899, 341] on button "Save & Close" at bounding box center [897, 348] width 53 height 14
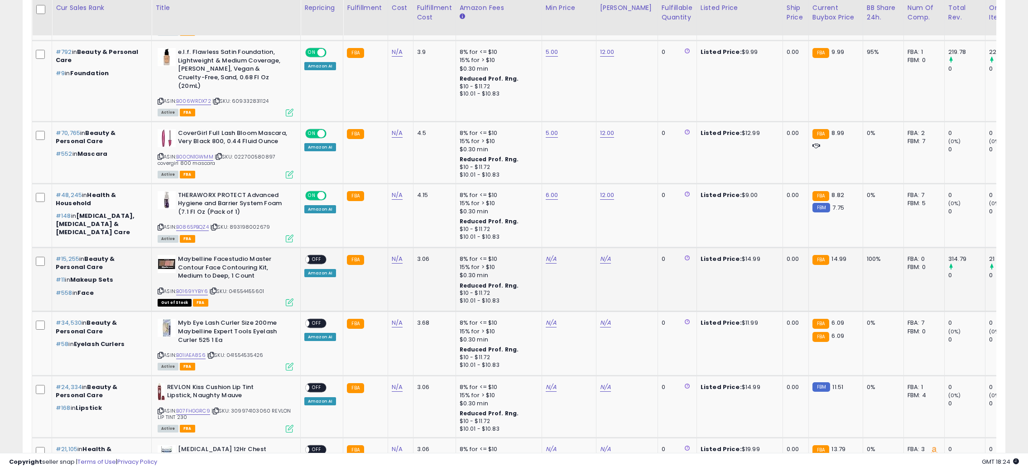
scroll to position [452481, 452097]
click at [603, 258] on link "N/A" at bounding box center [605, 258] width 11 height 9
type input "**"
drag, startPoint x: 641, startPoint y: 235, endPoint x: 571, endPoint y: 253, distance: 71.6
click at [630, 236] on icon "submit" at bounding box center [627, 232] width 5 height 5
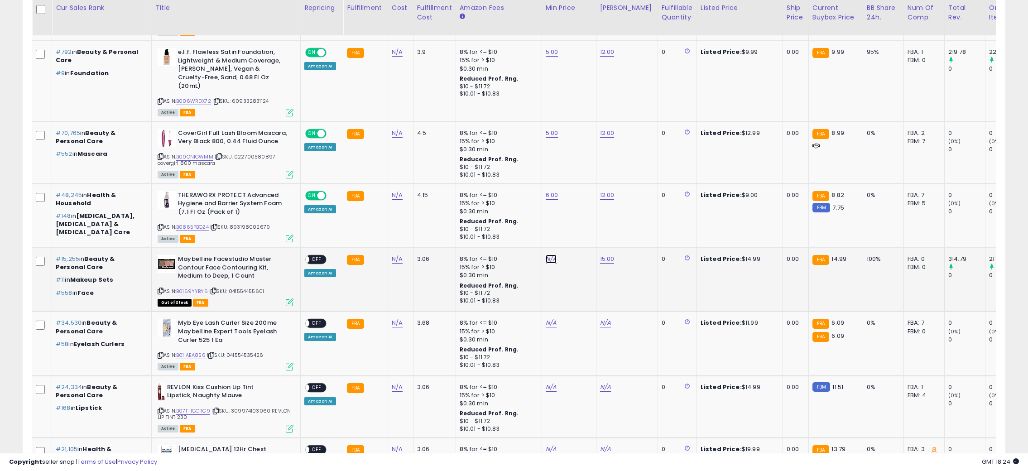
click at [545, 256] on link "N/A" at bounding box center [550, 258] width 11 height 9
type input "*"
click at [576, 235] on icon "submit" at bounding box center [572, 232] width 5 height 5
click at [320, 258] on span "OFF" at bounding box center [316, 260] width 14 height 8
click at [604, 322] on link "N/A" at bounding box center [605, 322] width 11 height 9
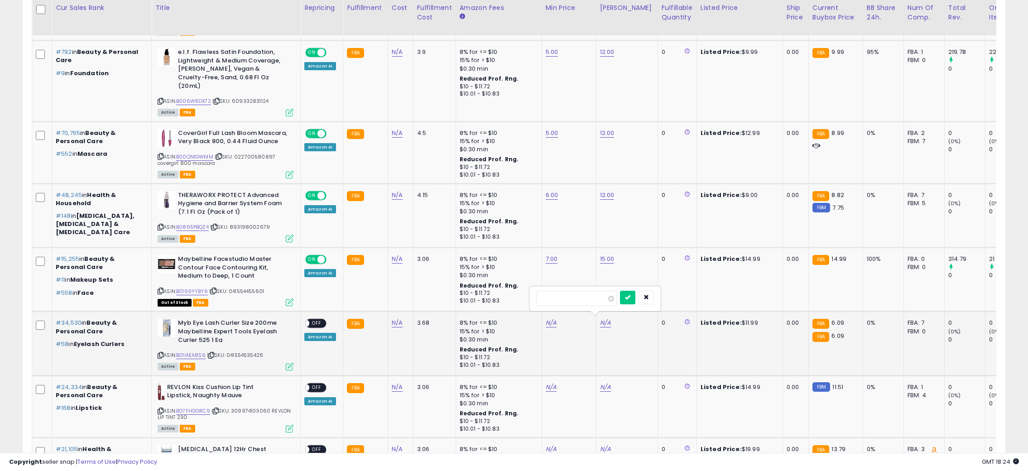
type input "*"
click at [635, 302] on button "submit" at bounding box center [627, 298] width 15 height 14
click at [548, 320] on link "N/A" at bounding box center [550, 322] width 11 height 9
type input "*"
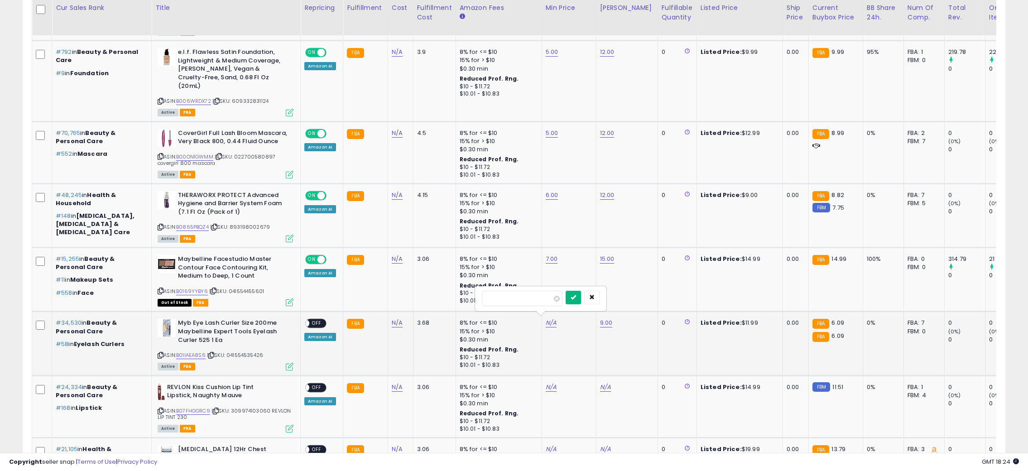
click at [581, 298] on button "submit" at bounding box center [572, 298] width 15 height 14
click at [322, 320] on span "OFF" at bounding box center [316, 324] width 14 height 8
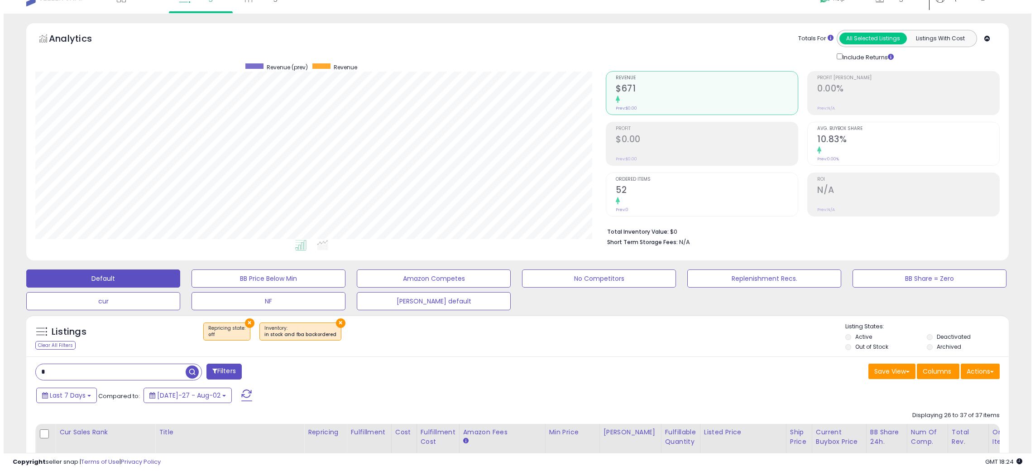
scroll to position [0, 0]
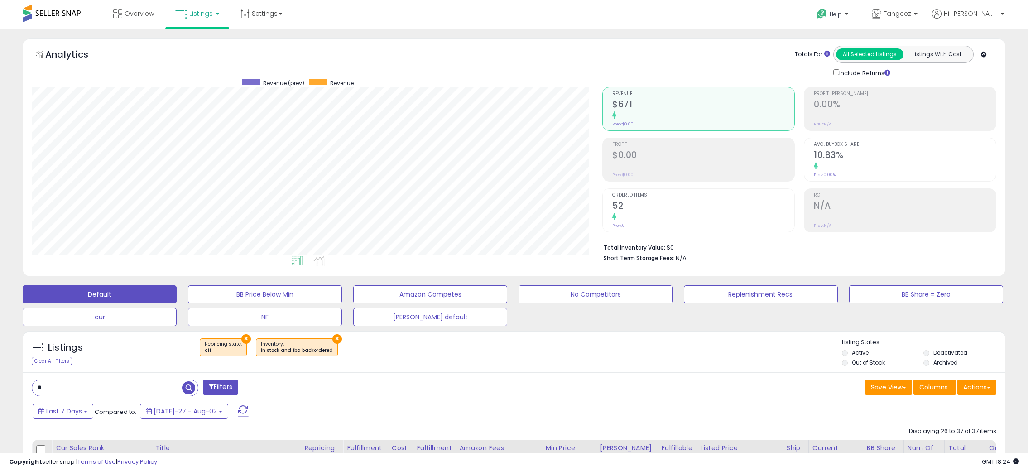
click at [238, 409] on span at bounding box center [243, 411] width 11 height 12
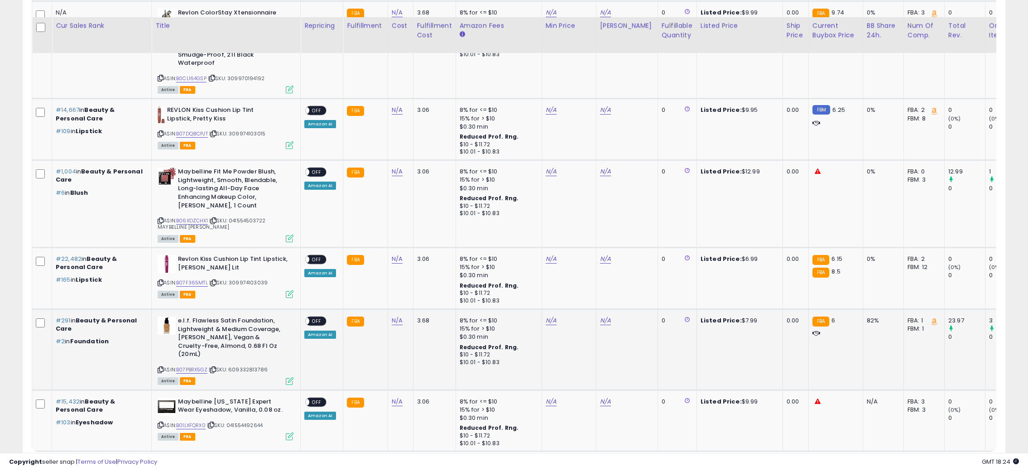
scroll to position [1944, 0]
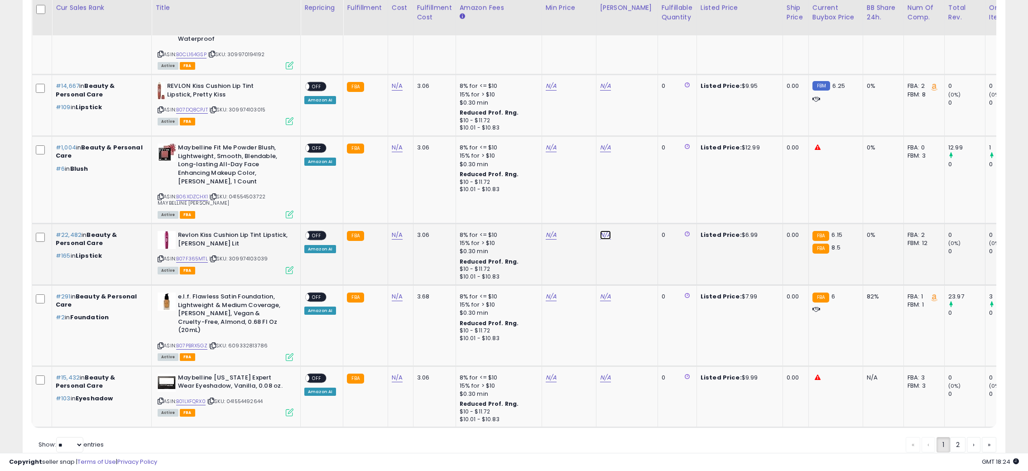
type input "*"
click at [635, 163] on button "submit" at bounding box center [627, 170] width 15 height 14
drag, startPoint x: 522, startPoint y: 170, endPoint x: 341, endPoint y: 169, distance: 181.5
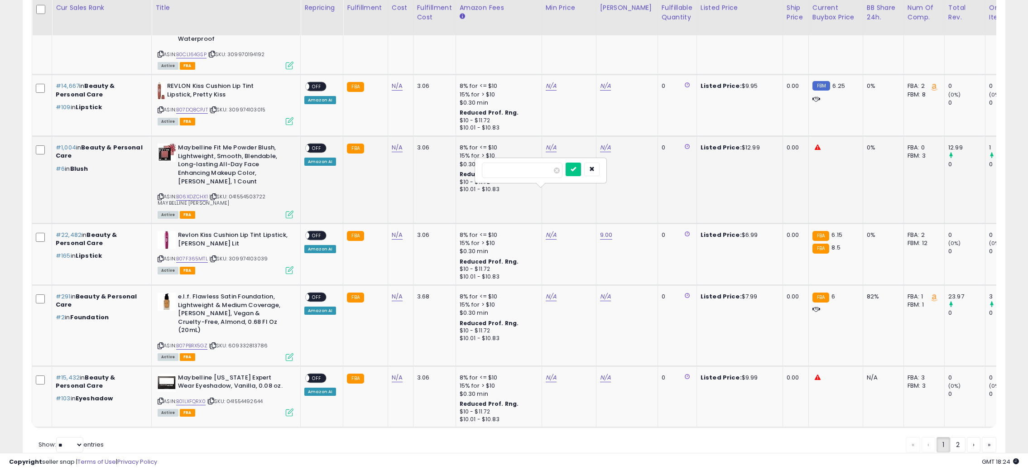
type input "*"
click at [581, 165] on button "submit" at bounding box center [572, 170] width 15 height 14
click at [315, 232] on span "OFF" at bounding box center [316, 236] width 14 height 8
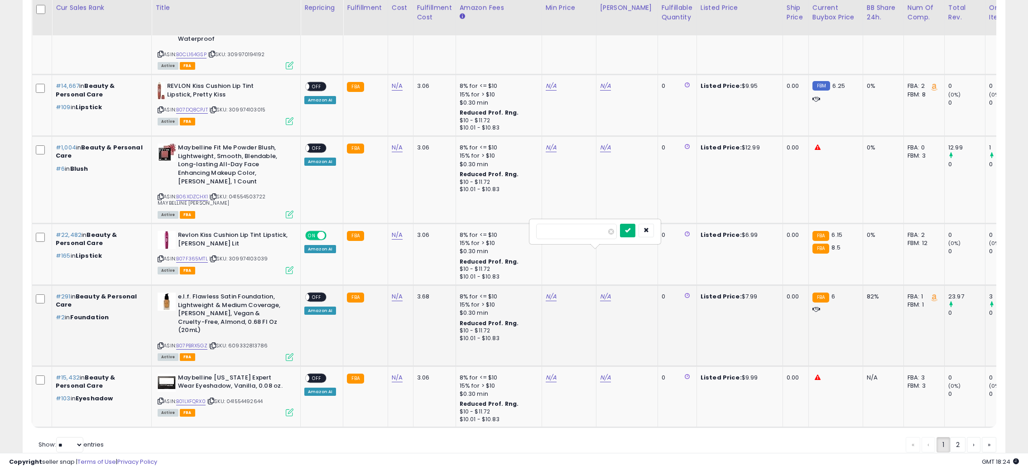
type input "*"
drag, startPoint x: 645, startPoint y: 228, endPoint x: 558, endPoint y: 252, distance: 90.2
click at [635, 230] on button "submit" at bounding box center [627, 231] width 15 height 14
type input "*"
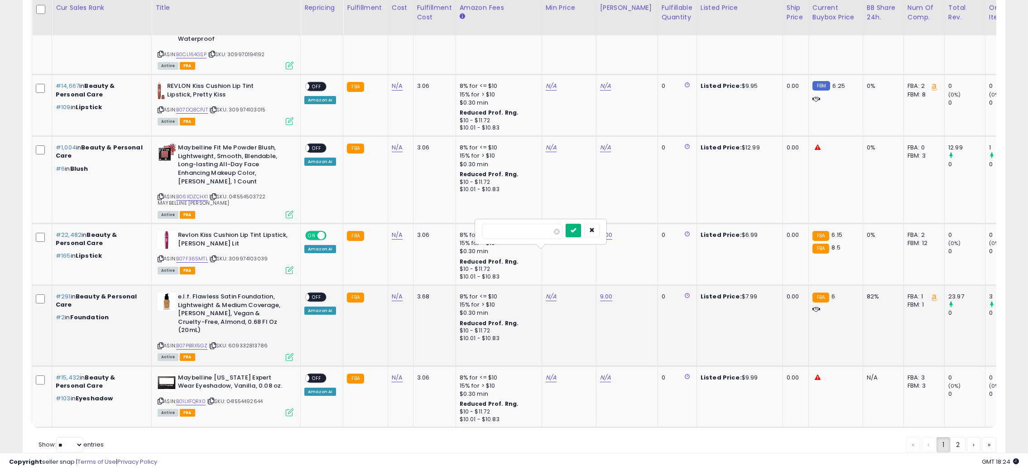
drag, startPoint x: 593, startPoint y: 231, endPoint x: 573, endPoint y: 234, distance: 20.7
click at [581, 232] on button "submit" at bounding box center [572, 231] width 15 height 14
drag, startPoint x: 313, startPoint y: 252, endPoint x: 321, endPoint y: 255, distance: 9.2
click at [313, 293] on span "OFF" at bounding box center [316, 297] width 14 height 8
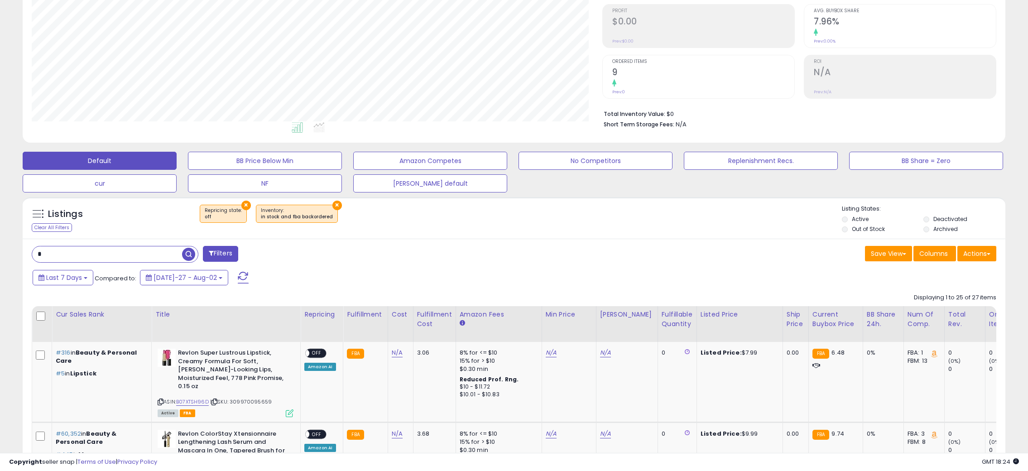
click at [234, 279] on button at bounding box center [243, 277] width 23 height 18
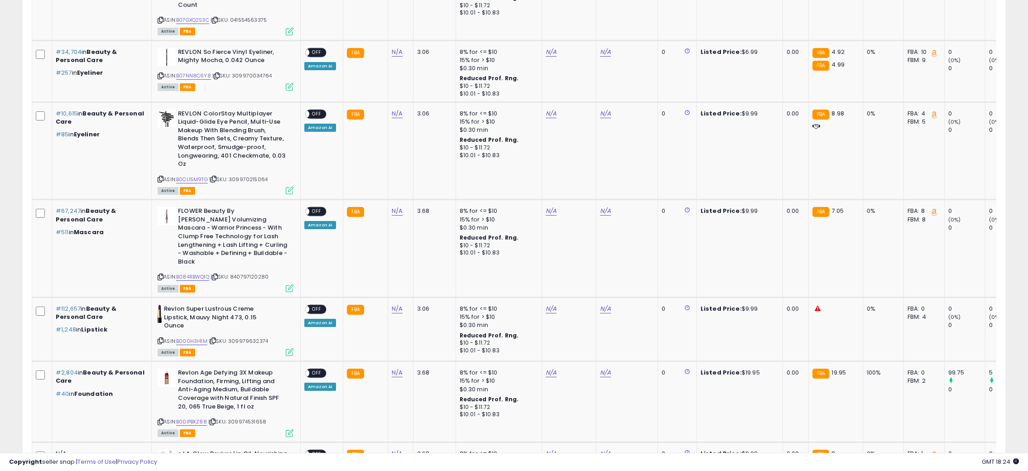
scroll to position [1098, 0]
